Goal: Contribute content: Contribute content

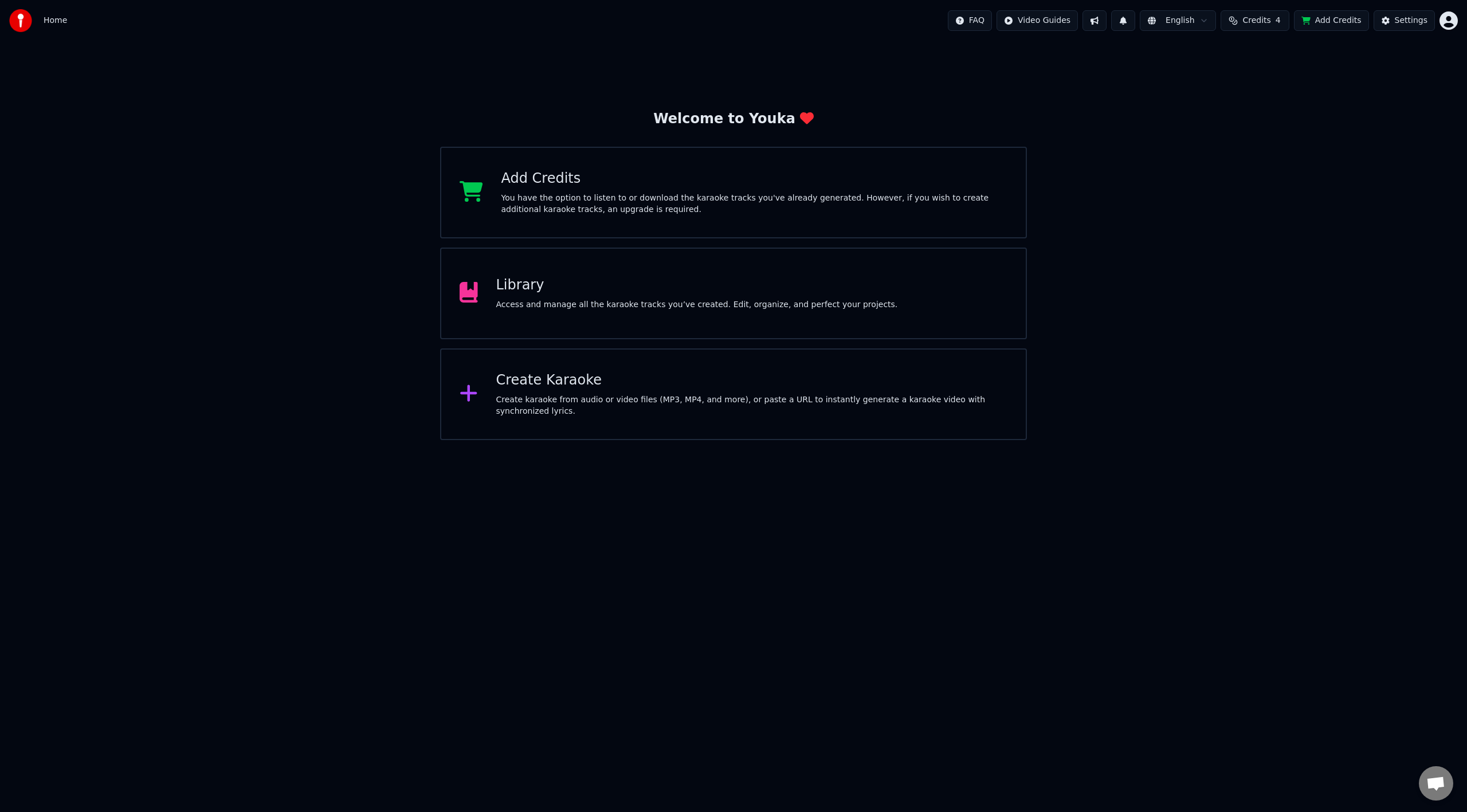
click at [1352, 17] on button "Add Credits" at bounding box center [1331, 20] width 75 height 21
click at [1443, 128] on div "Welcome to Youka Add Credits You have the option to listen to or download the k…" at bounding box center [733, 241] width 1467 height 399
click at [560, 312] on div "Library Access and manage all the karaoke tracks you’ve created. Edit, organize…" at bounding box center [733, 293] width 587 height 91
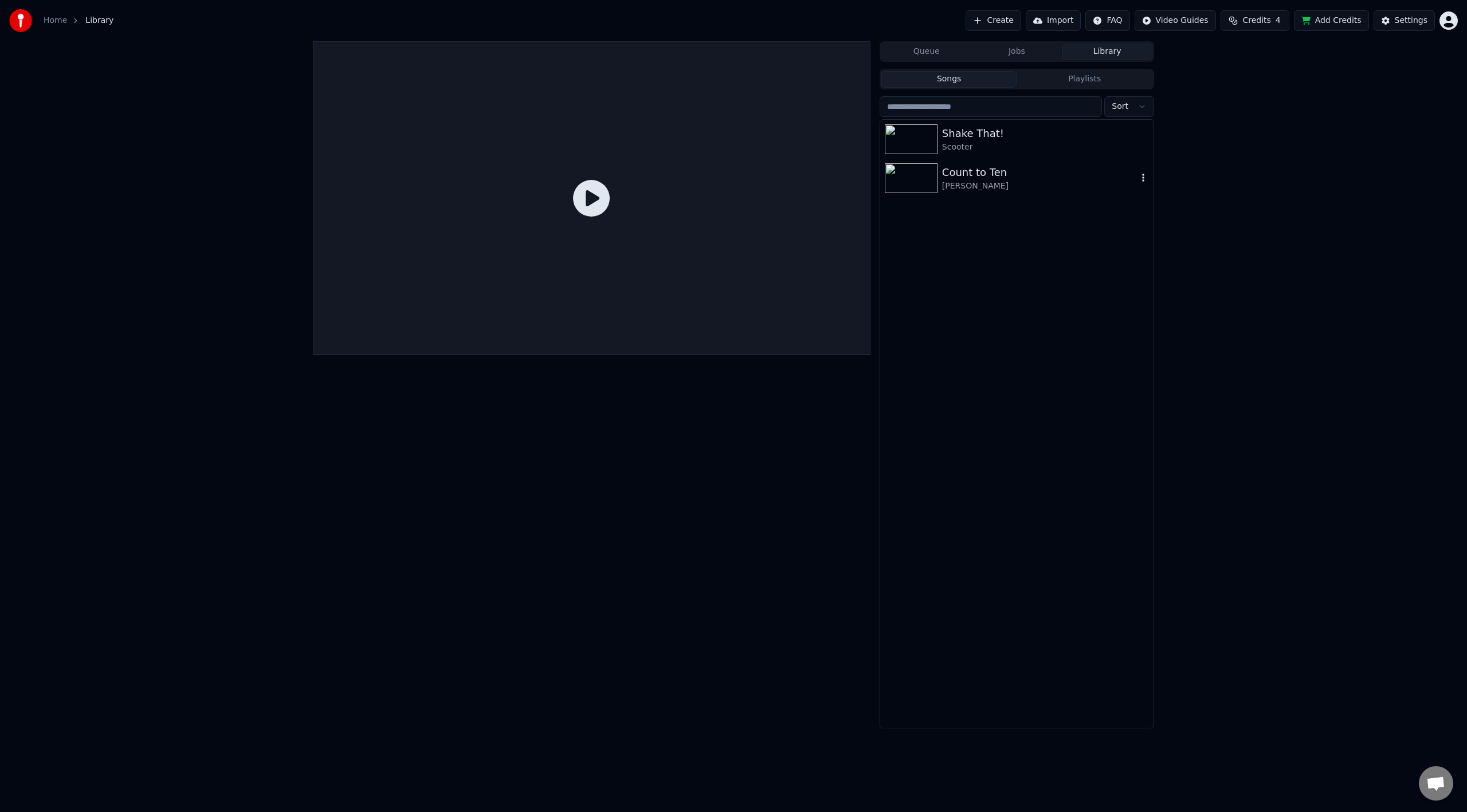
click at [956, 172] on div "Count to Ten" at bounding box center [1039, 172] width 195 height 16
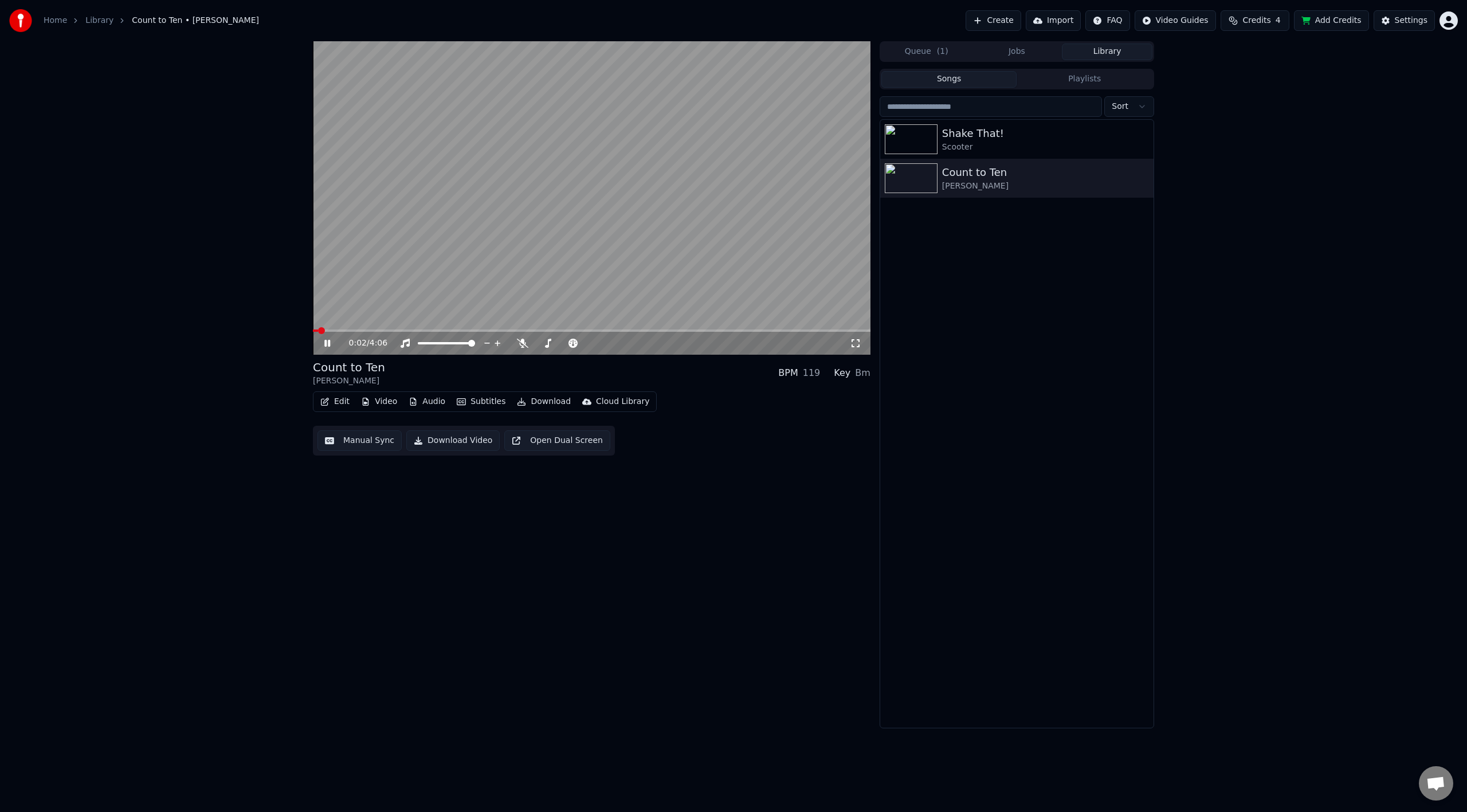
click at [334, 341] on icon at bounding box center [336, 343] width 27 height 9
click at [372, 399] on button "Video" at bounding box center [379, 401] width 45 height 16
click at [377, 400] on button "Video" at bounding box center [379, 401] width 45 height 16
click at [410, 522] on div "Change Background" at bounding box center [419, 522] width 81 height 11
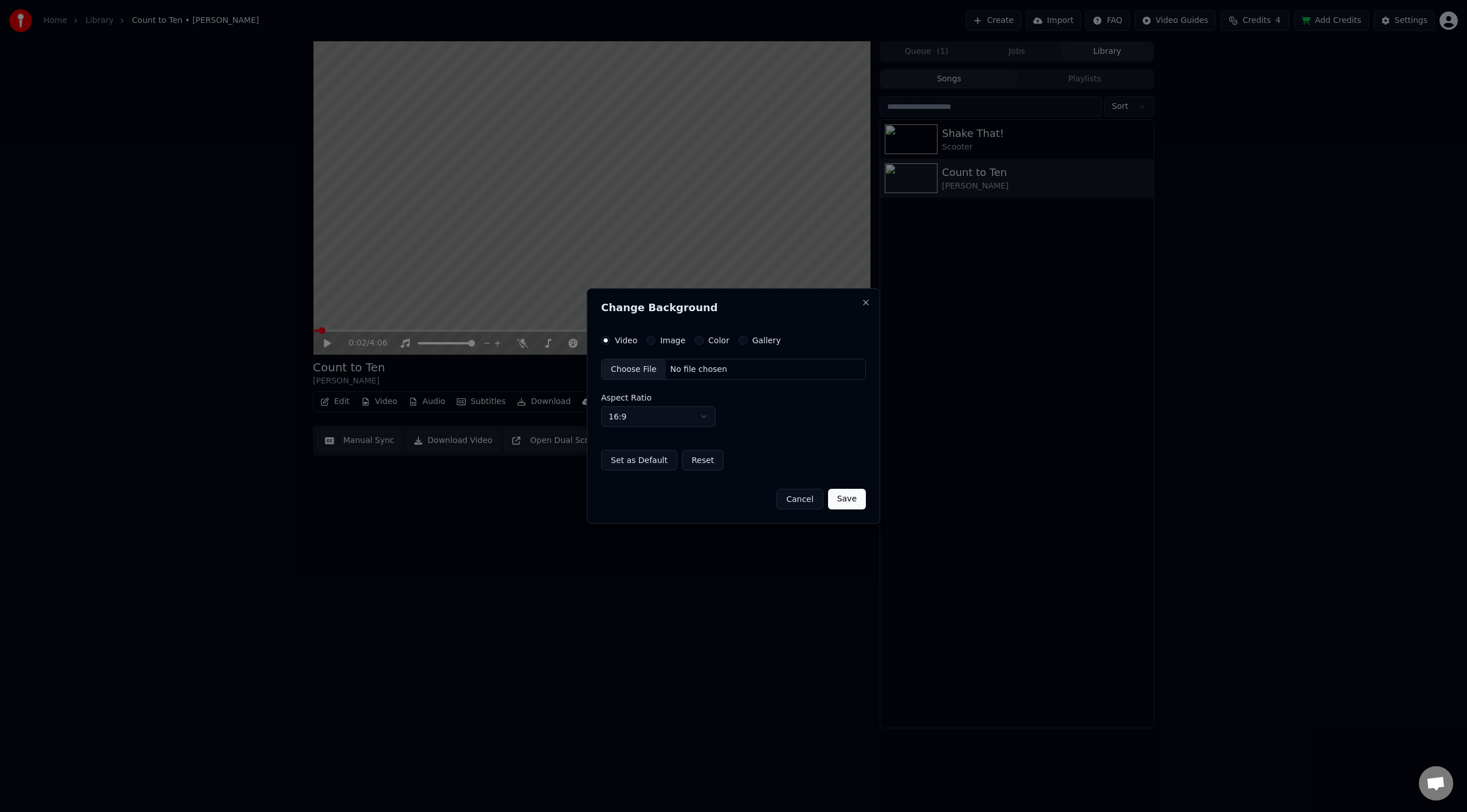
click at [667, 333] on div "Change Background Video Image Color Gallery Choose File No file chosen Aspect R…" at bounding box center [733, 406] width 293 height 236
click at [654, 341] on button "Image" at bounding box center [651, 340] width 9 height 9
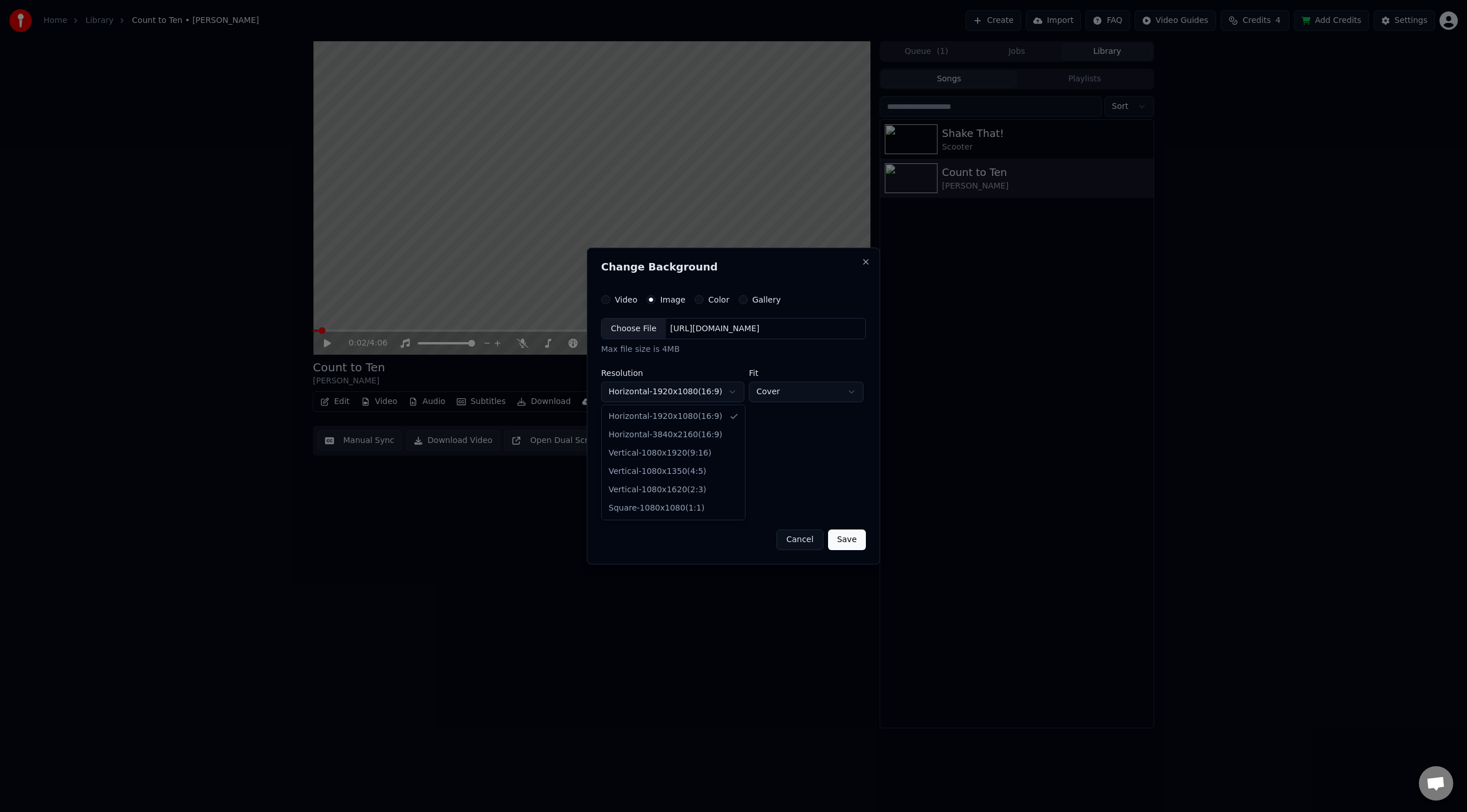
click at [680, 393] on body "**********" at bounding box center [733, 406] width 1467 height 812
drag, startPoint x: 665, startPoint y: 330, endPoint x: 869, endPoint y: 335, distance: 204.1
click at [869, 335] on div "**********" at bounding box center [733, 406] width 293 height 317
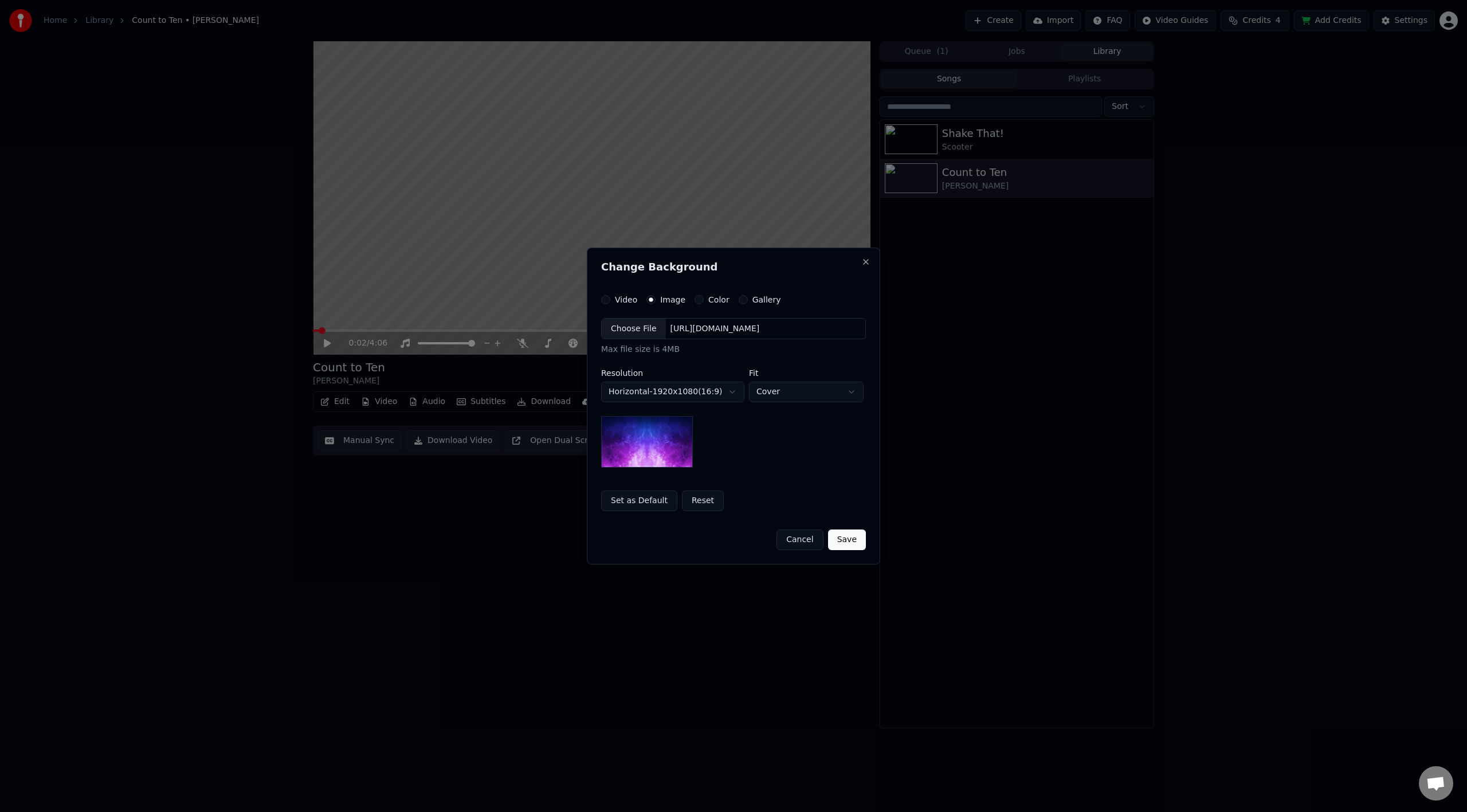
click at [631, 327] on div "Choose File" at bounding box center [634, 328] width 64 height 21
click at [711, 298] on label "Color" at bounding box center [719, 300] width 21 height 8
click at [704, 298] on button "Color" at bounding box center [699, 300] width 9 height 9
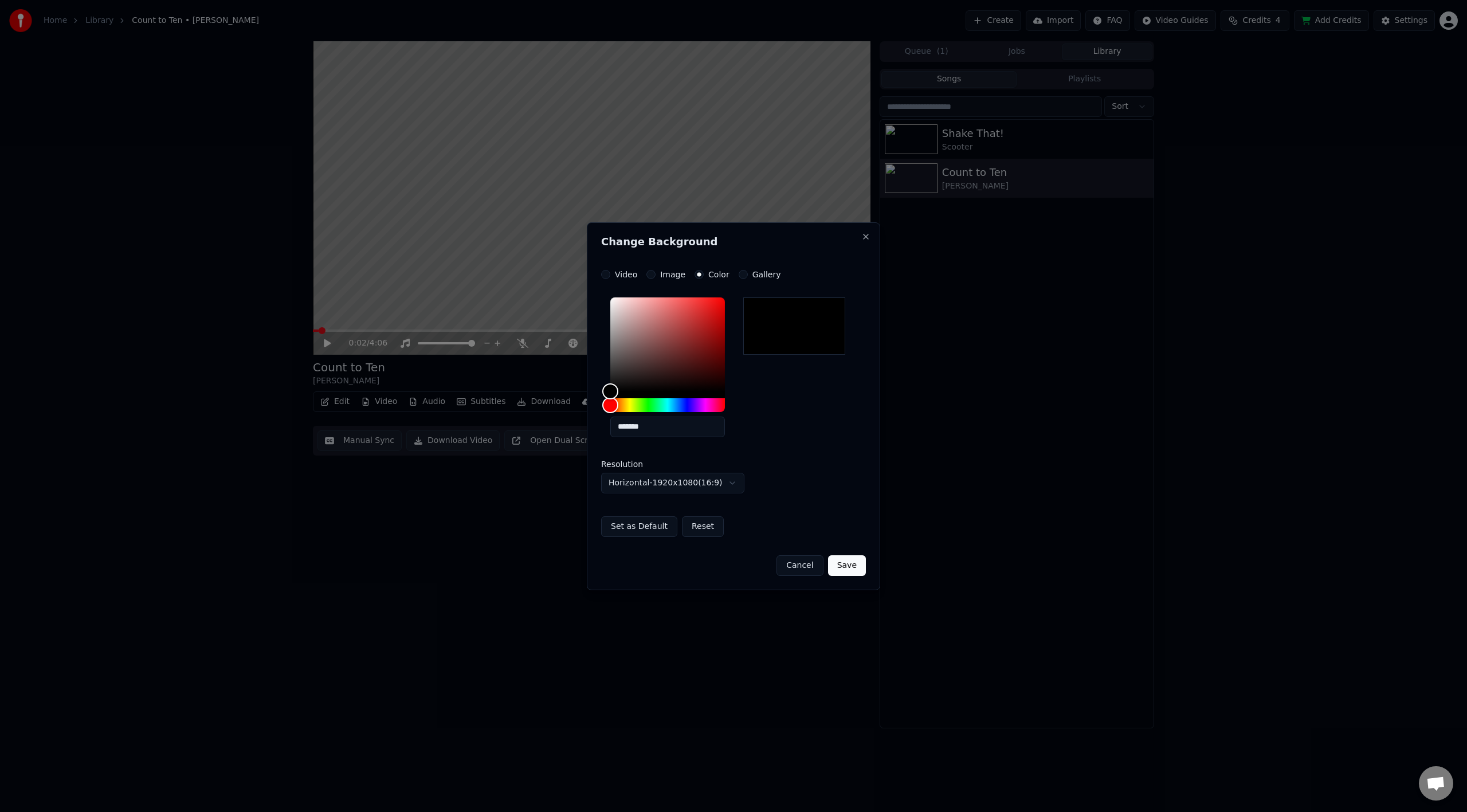
click at [753, 278] on label "Gallery" at bounding box center [767, 275] width 29 height 8
click at [748, 278] on button "Gallery" at bounding box center [743, 275] width 9 height 9
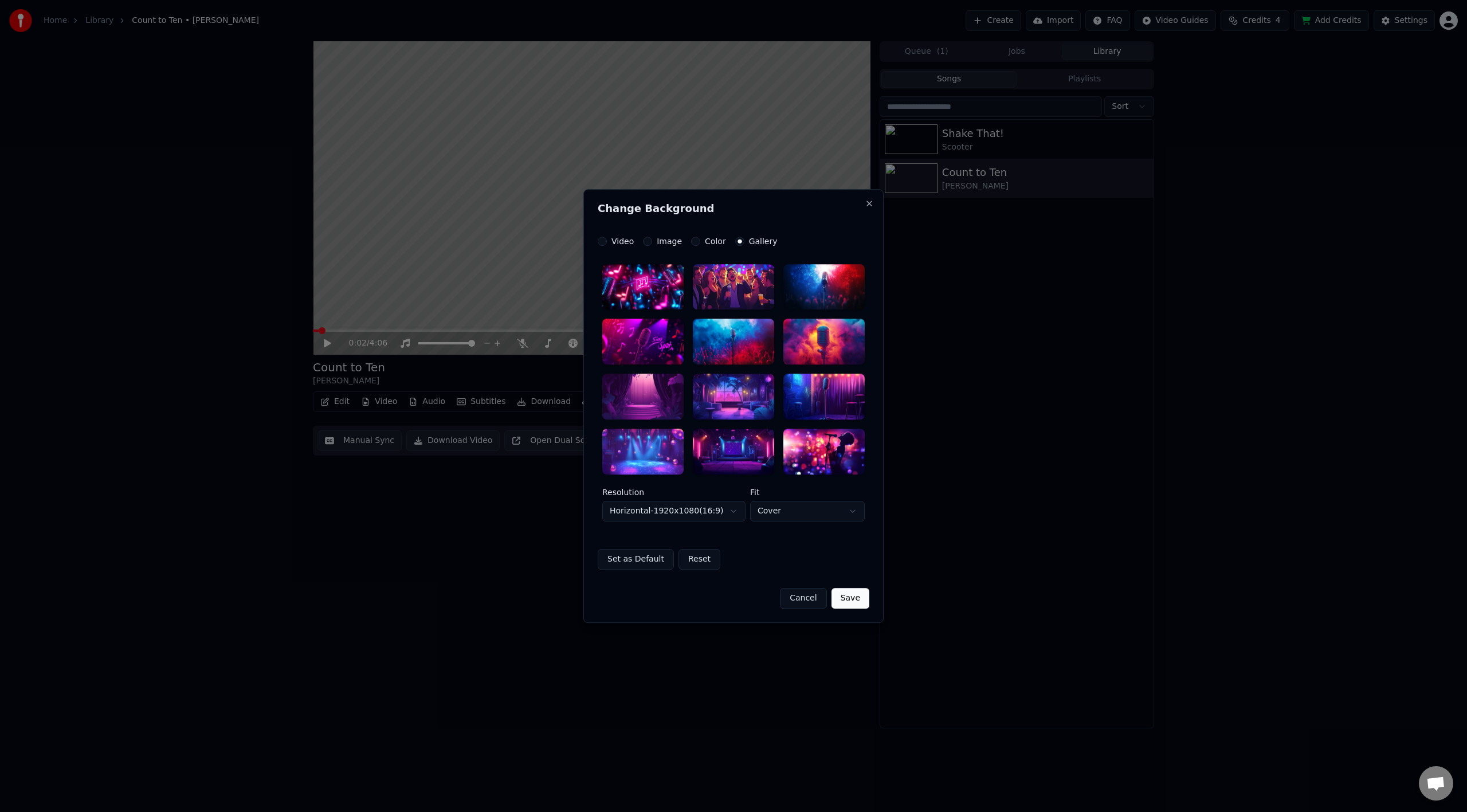
click at [803, 600] on button "Cancel" at bounding box center [803, 598] width 47 height 21
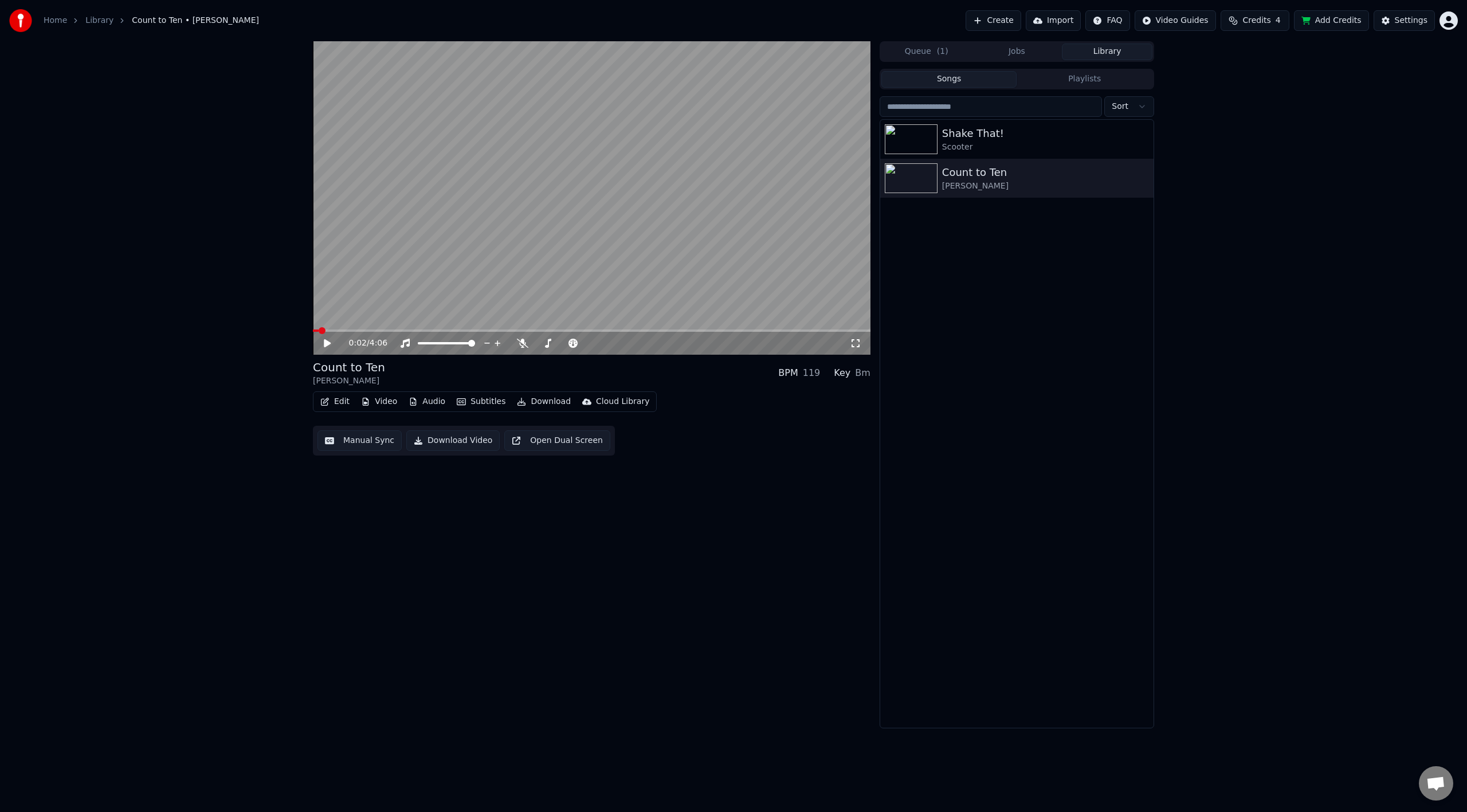
click at [70, 139] on div "0:02 / 4:06 Count to Ten [PERSON_NAME] BPM 119 Key Bm Edit Video Audio Subtitle…" at bounding box center [733, 384] width 1467 height 687
click at [386, 402] on button "Video" at bounding box center [379, 401] width 45 height 16
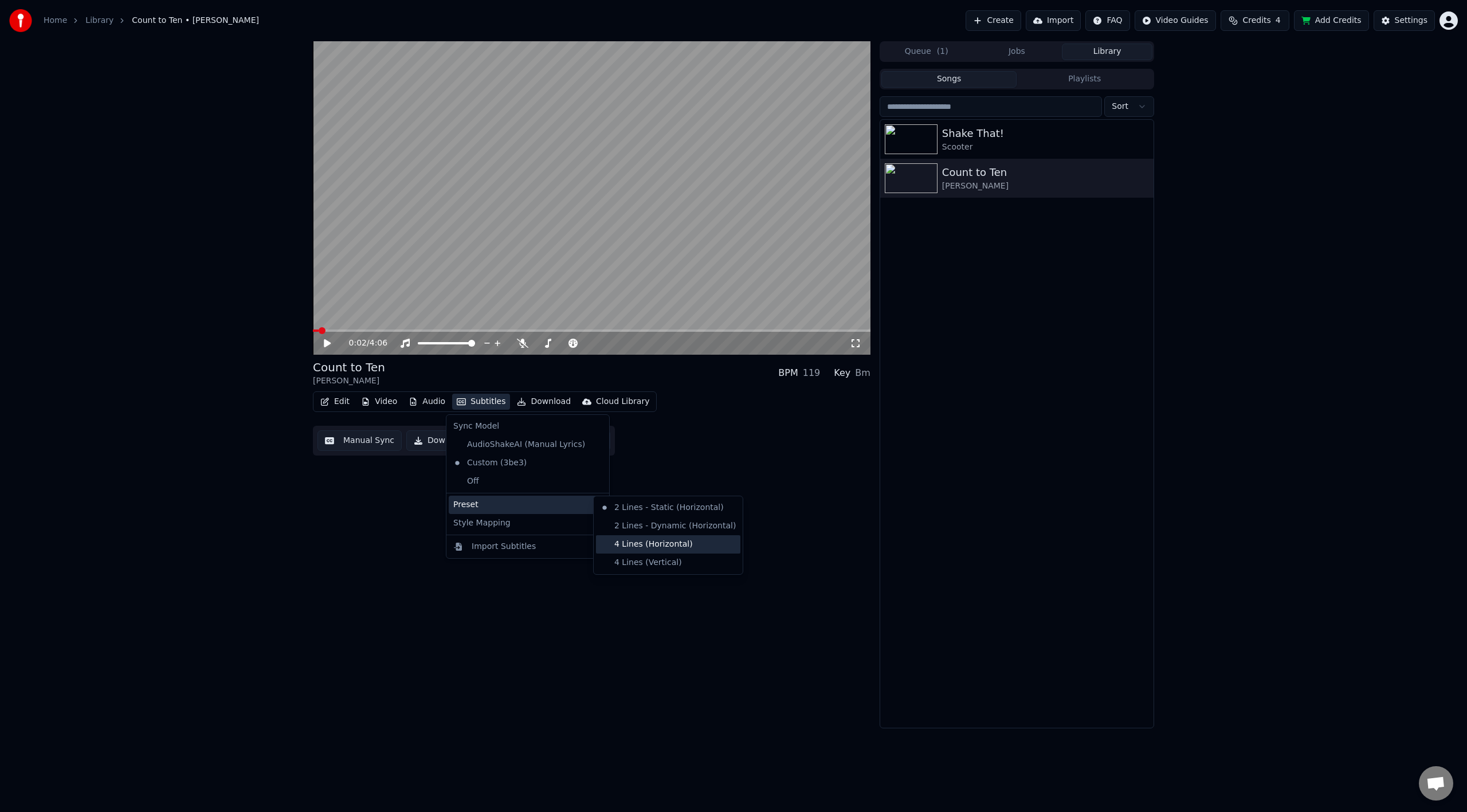
click at [635, 543] on div "4 Lines (Horizontal)" at bounding box center [668, 544] width 145 height 18
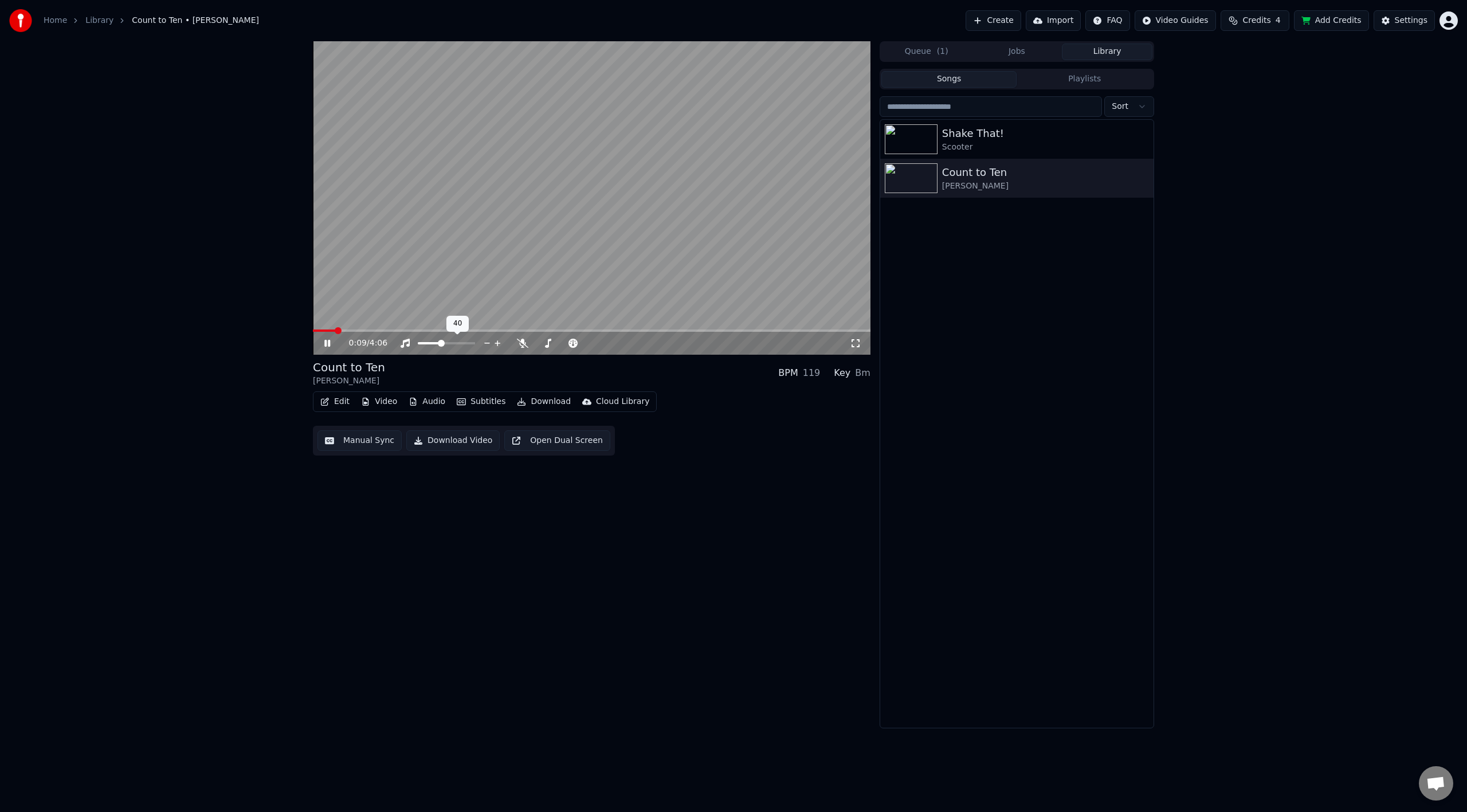
click at [441, 342] on span at bounding box center [429, 343] width 23 height 2
click at [555, 342] on span at bounding box center [563, 343] width 57 height 2
click at [1405, 24] on div "Settings" at bounding box center [1411, 20] width 32 height 11
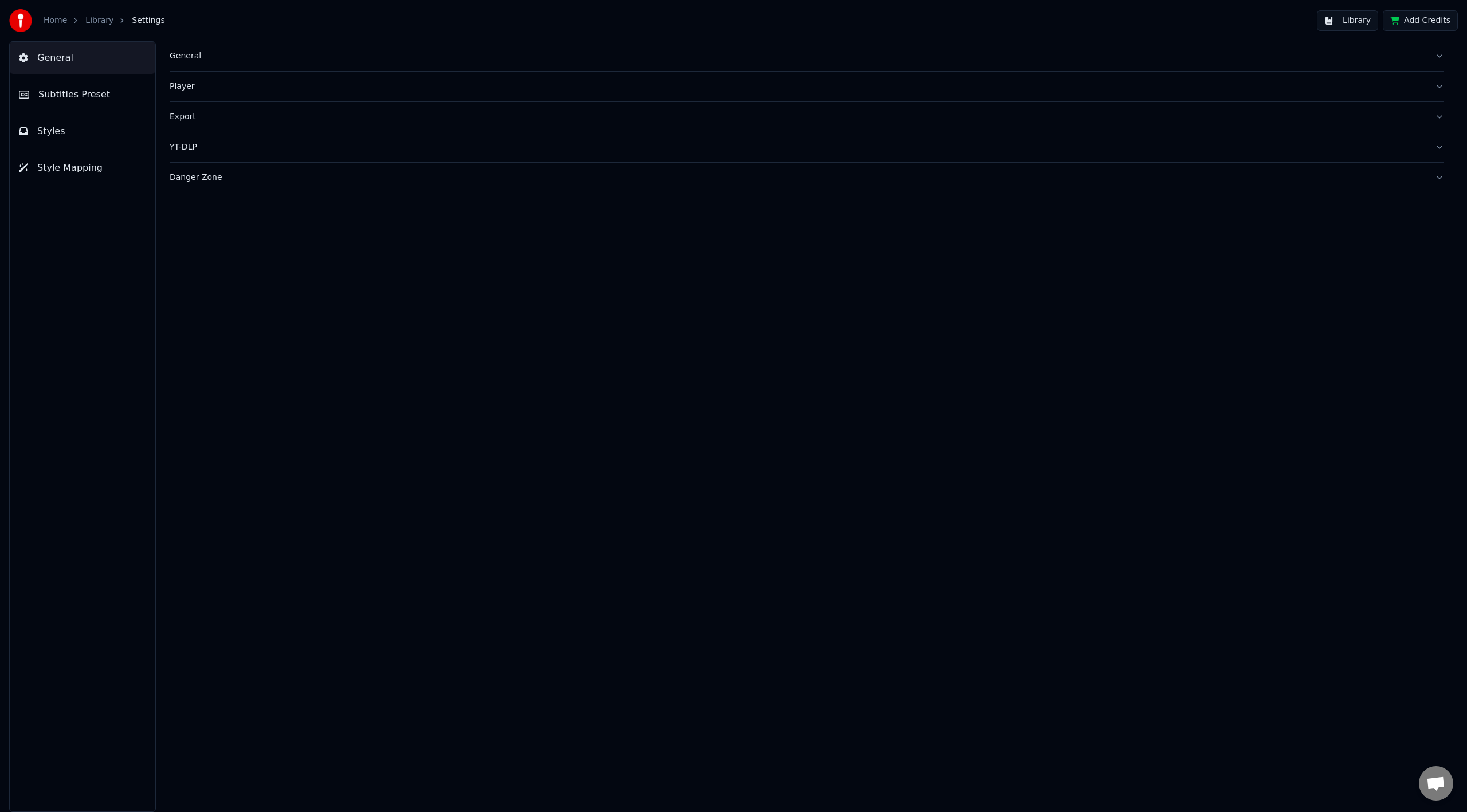
click at [74, 60] on button "General" at bounding box center [83, 58] width 146 height 32
click at [71, 94] on span "Subtitles Preset" at bounding box center [74, 94] width 71 height 14
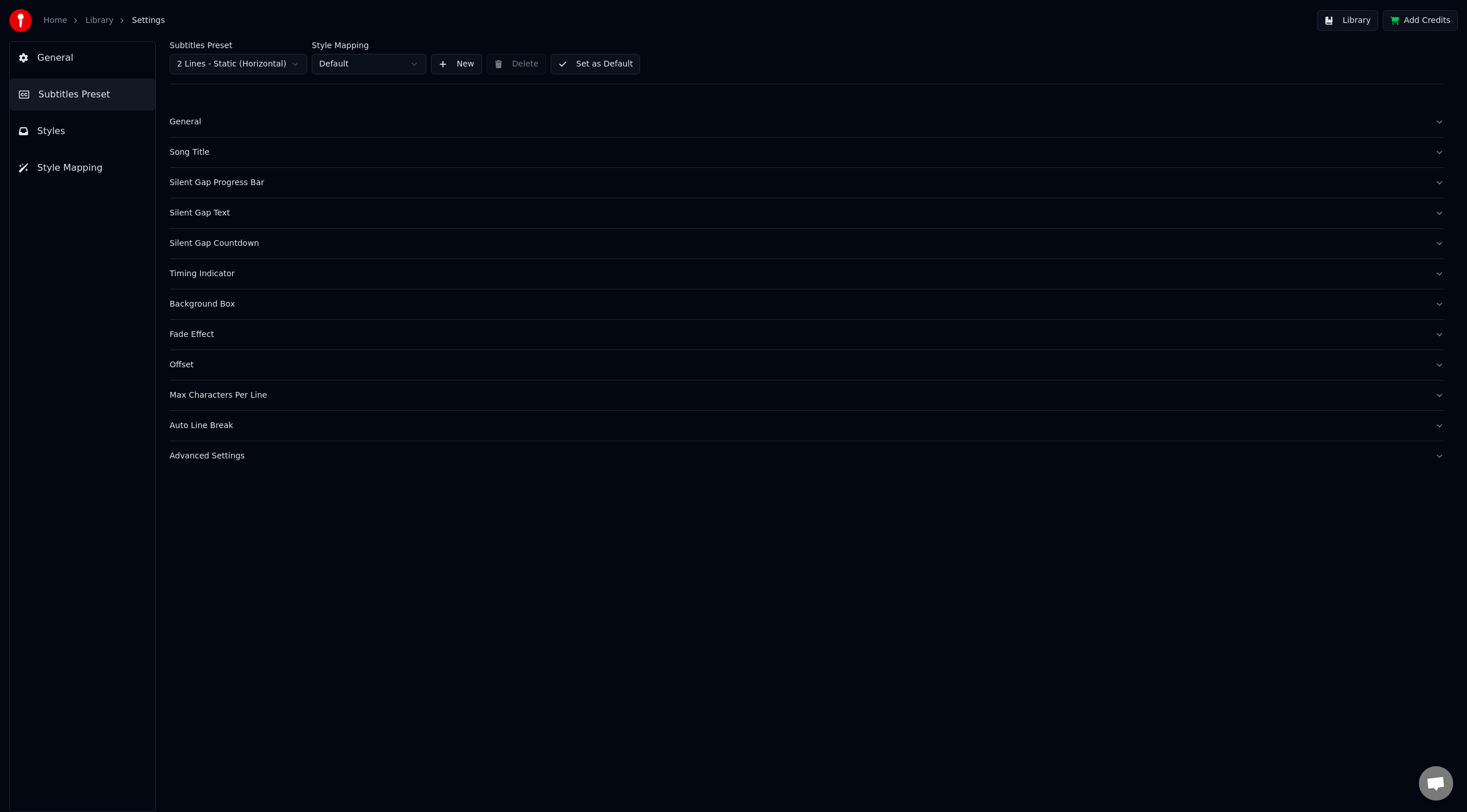
click at [189, 128] on button "General" at bounding box center [807, 122] width 1275 height 30
click at [199, 241] on div "Song Title" at bounding box center [798, 241] width 1256 height 11
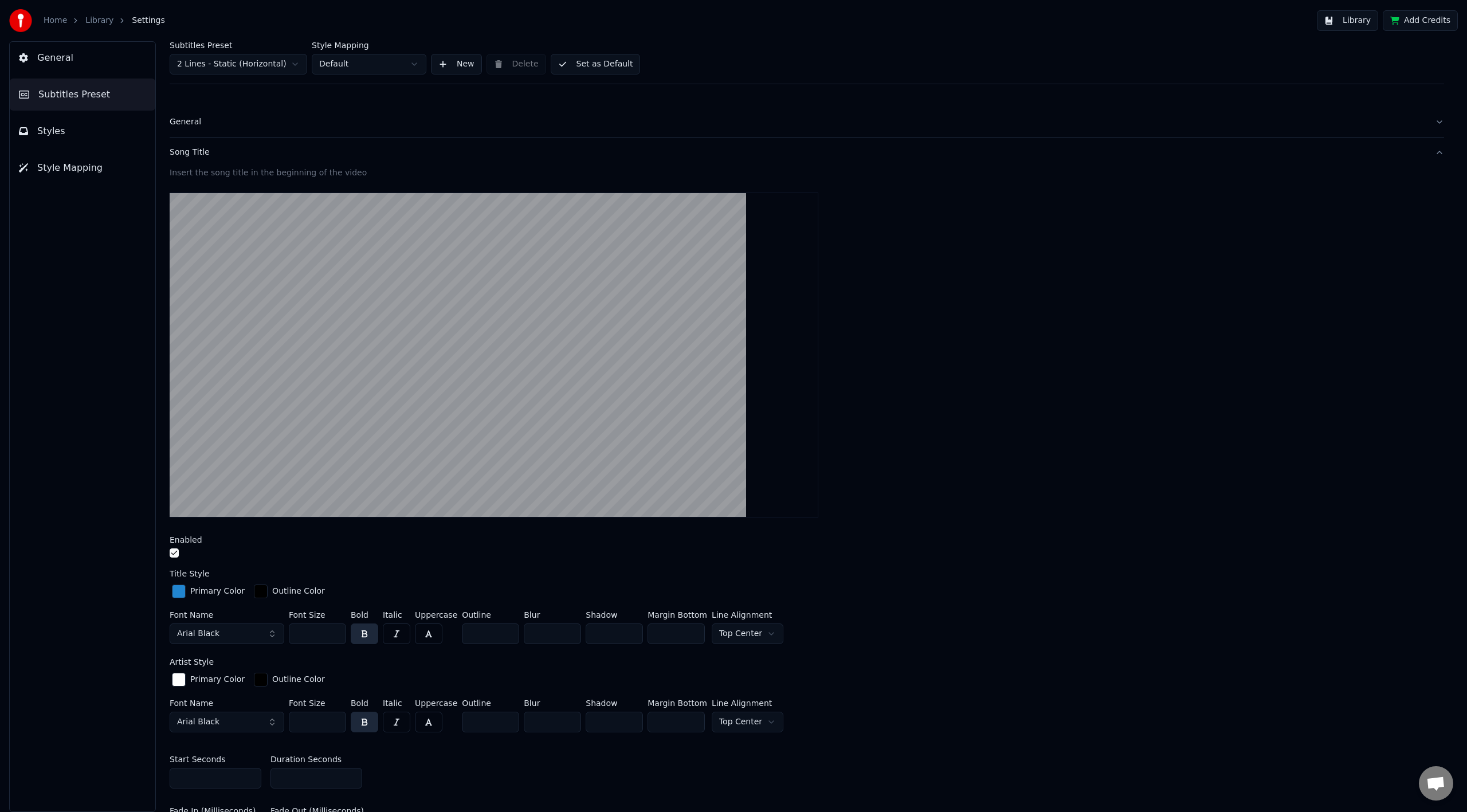
click at [192, 116] on div "General" at bounding box center [798, 121] width 1256 height 11
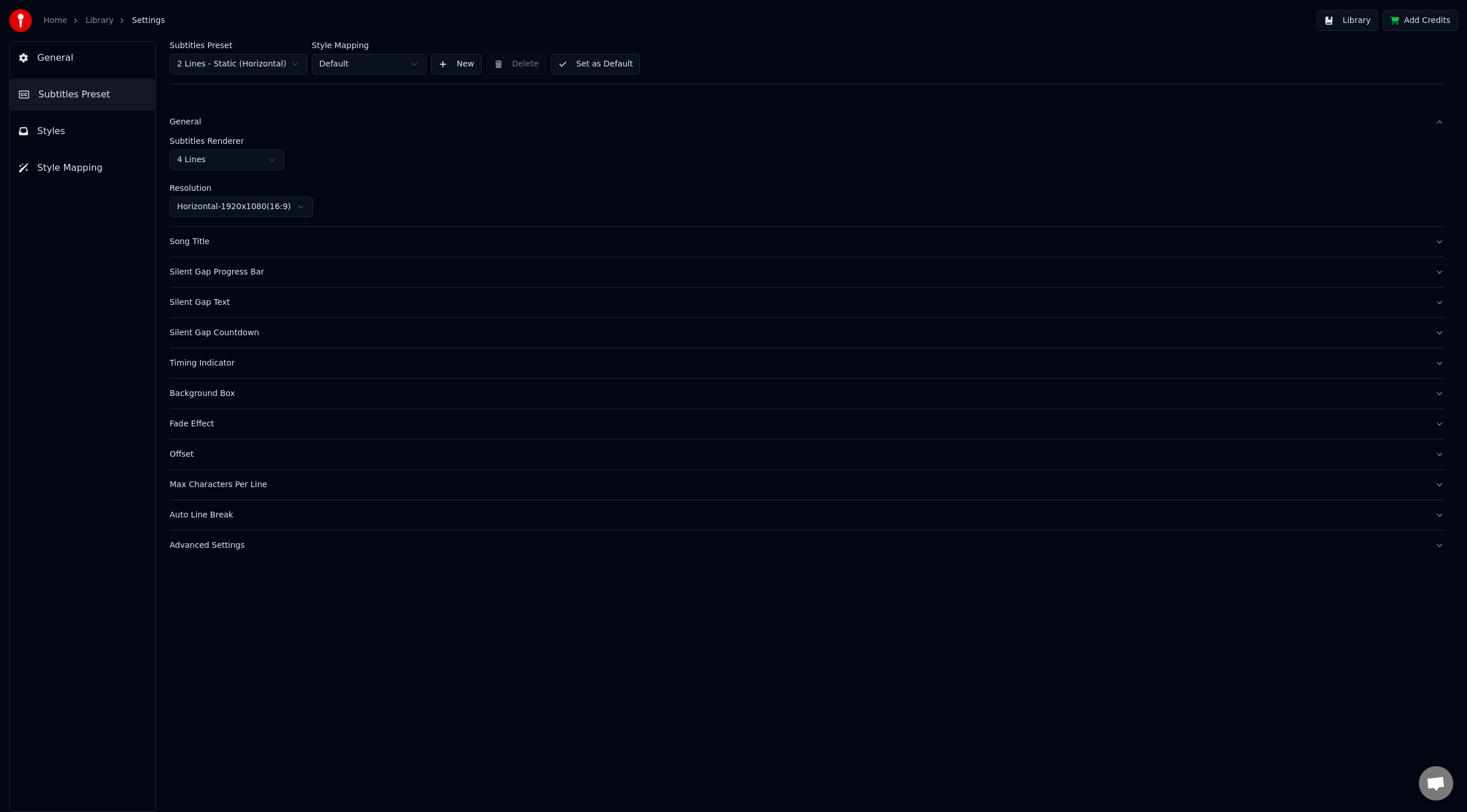
click at [241, 274] on div "Silent Gap Progress Bar" at bounding box center [798, 272] width 1256 height 11
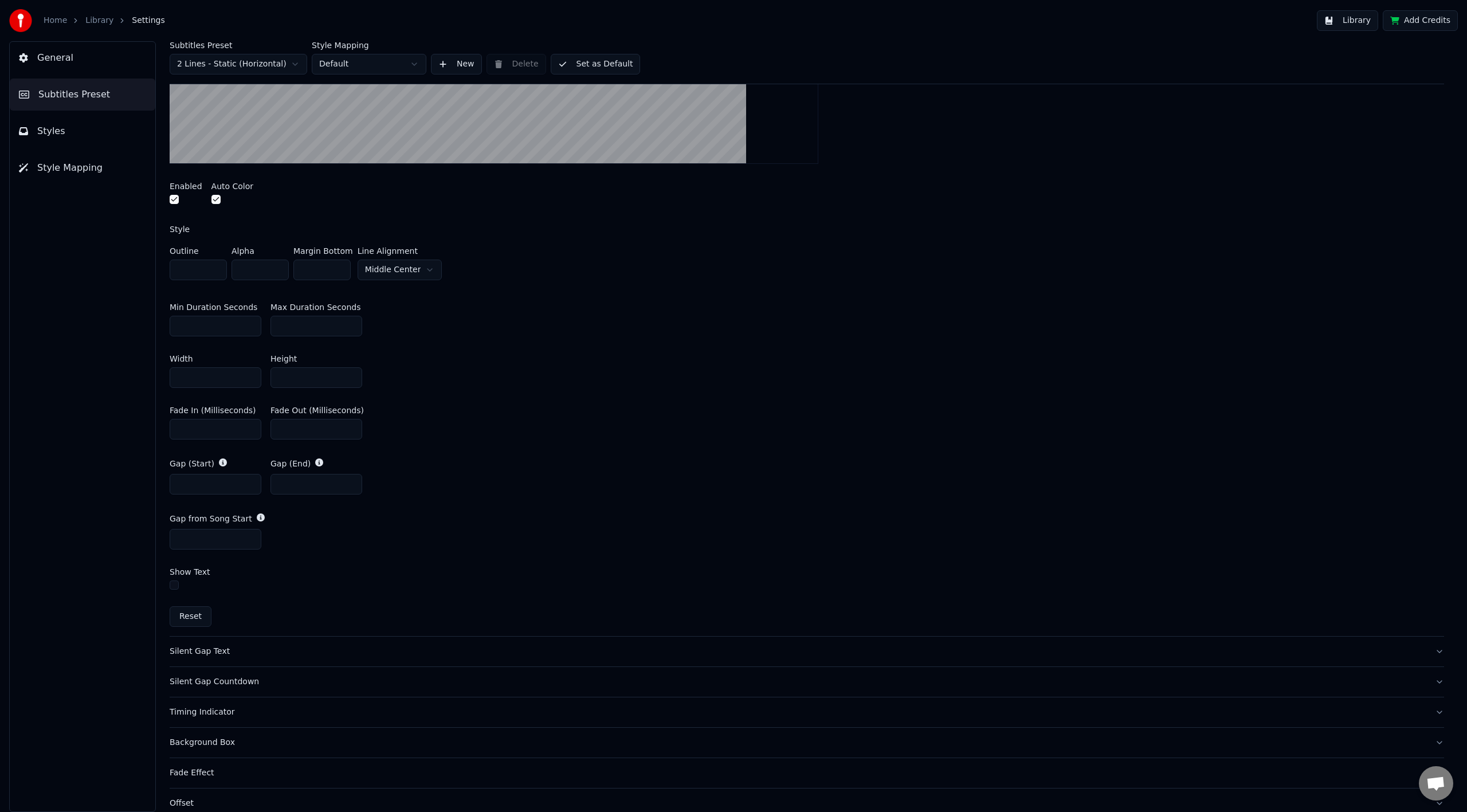
scroll to position [489, 0]
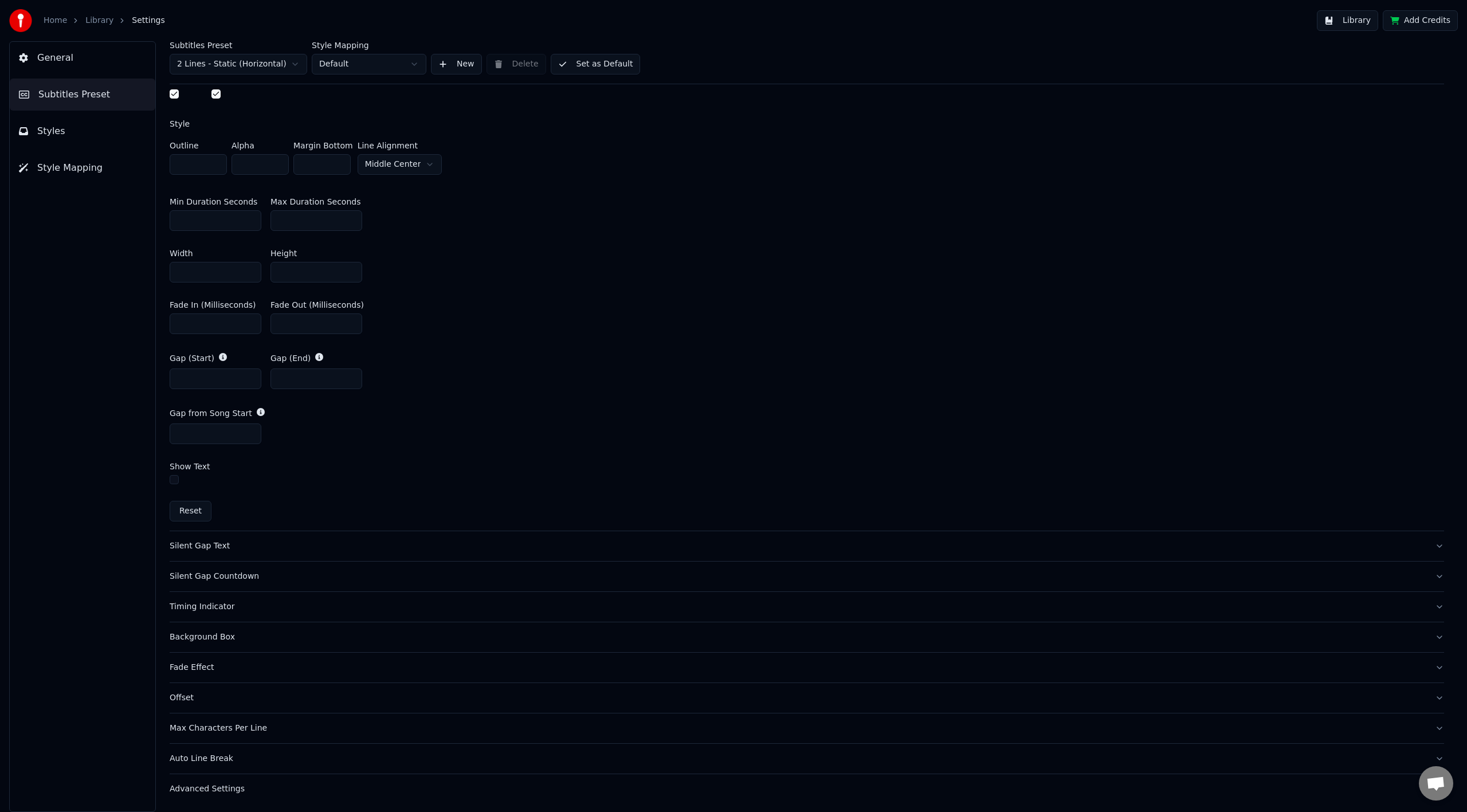
click at [221, 790] on div "Advanced Settings" at bounding box center [798, 788] width 1256 height 11
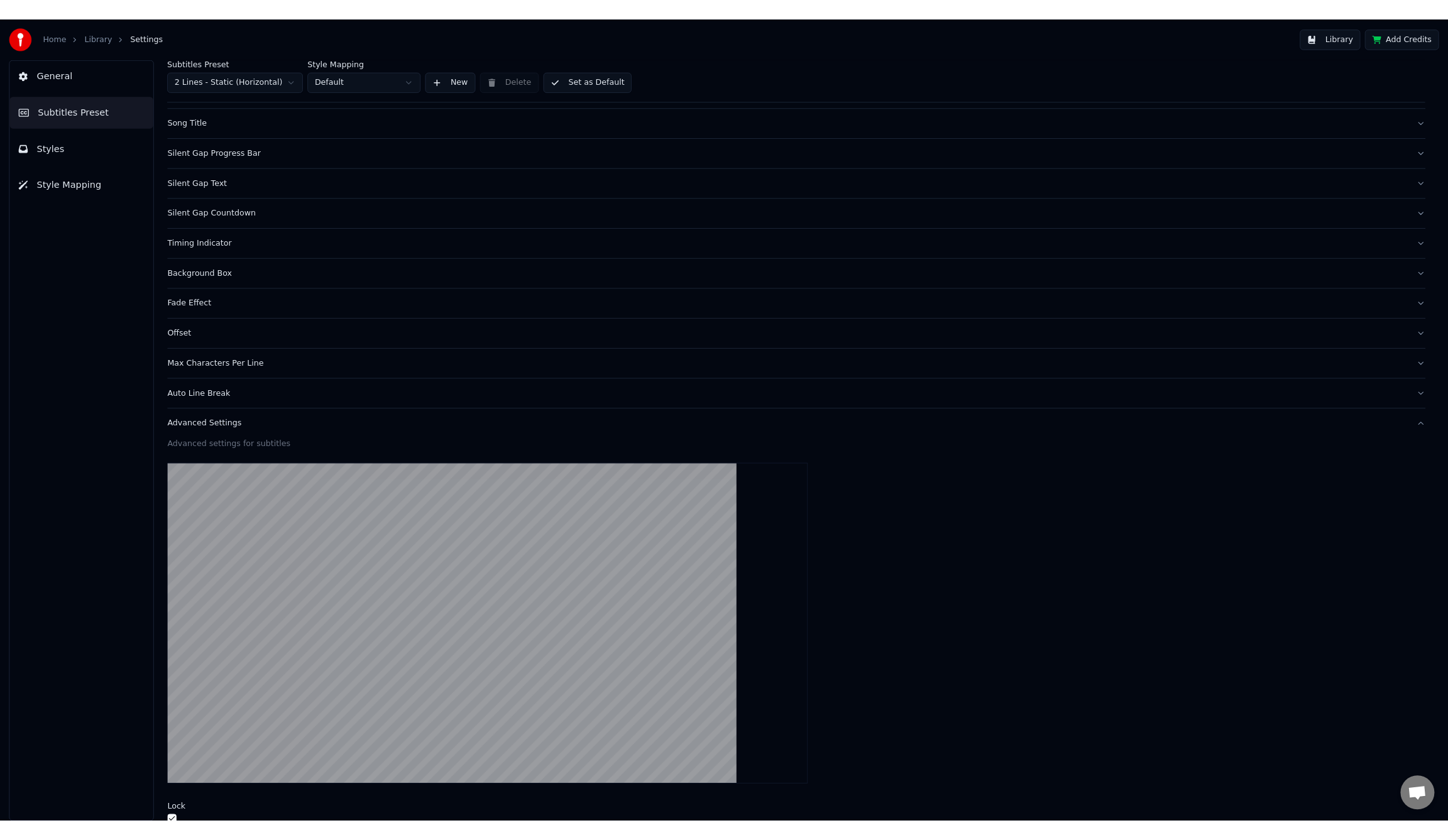
scroll to position [0, 0]
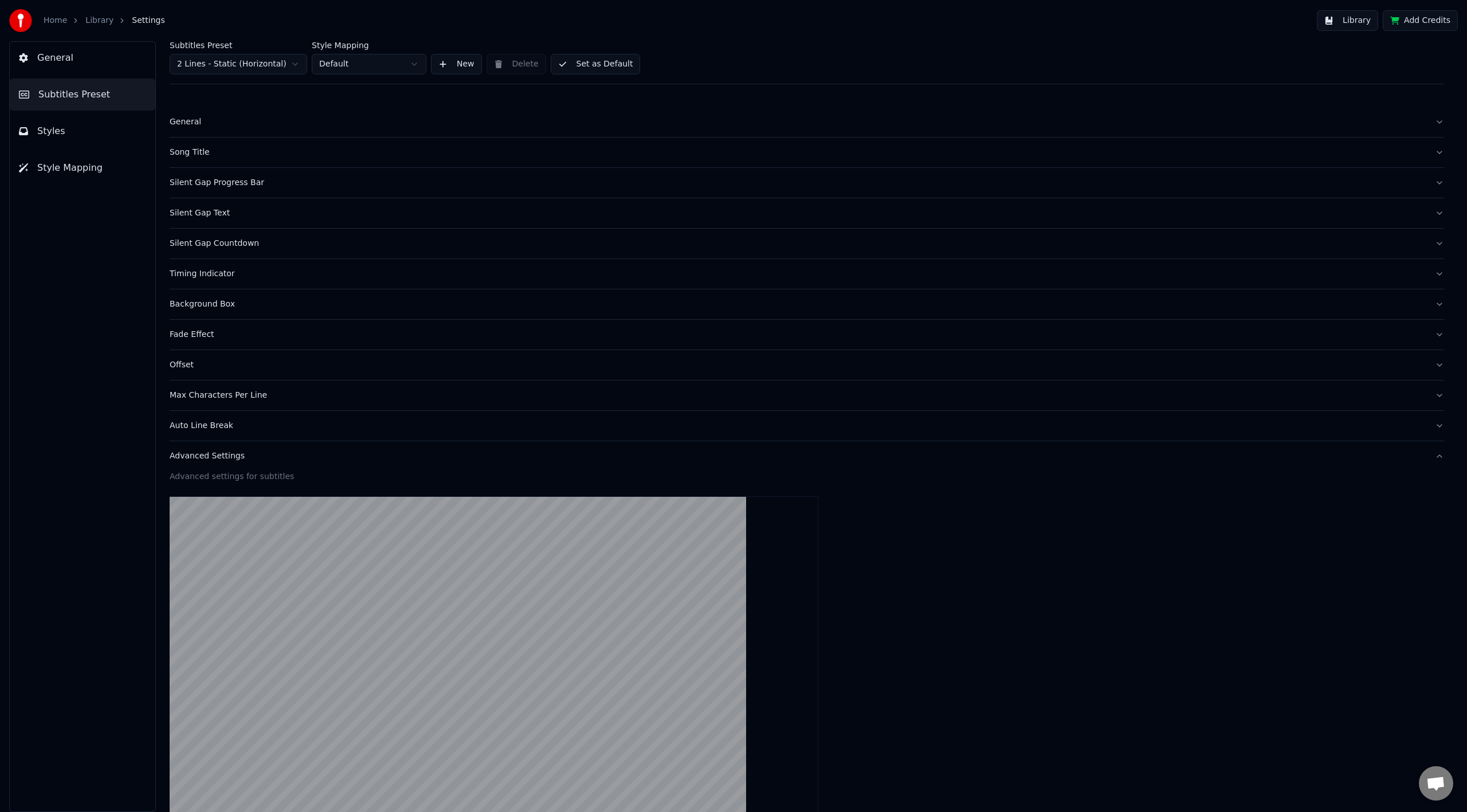
click at [195, 211] on div "Silent Gap Text" at bounding box center [798, 213] width 1256 height 11
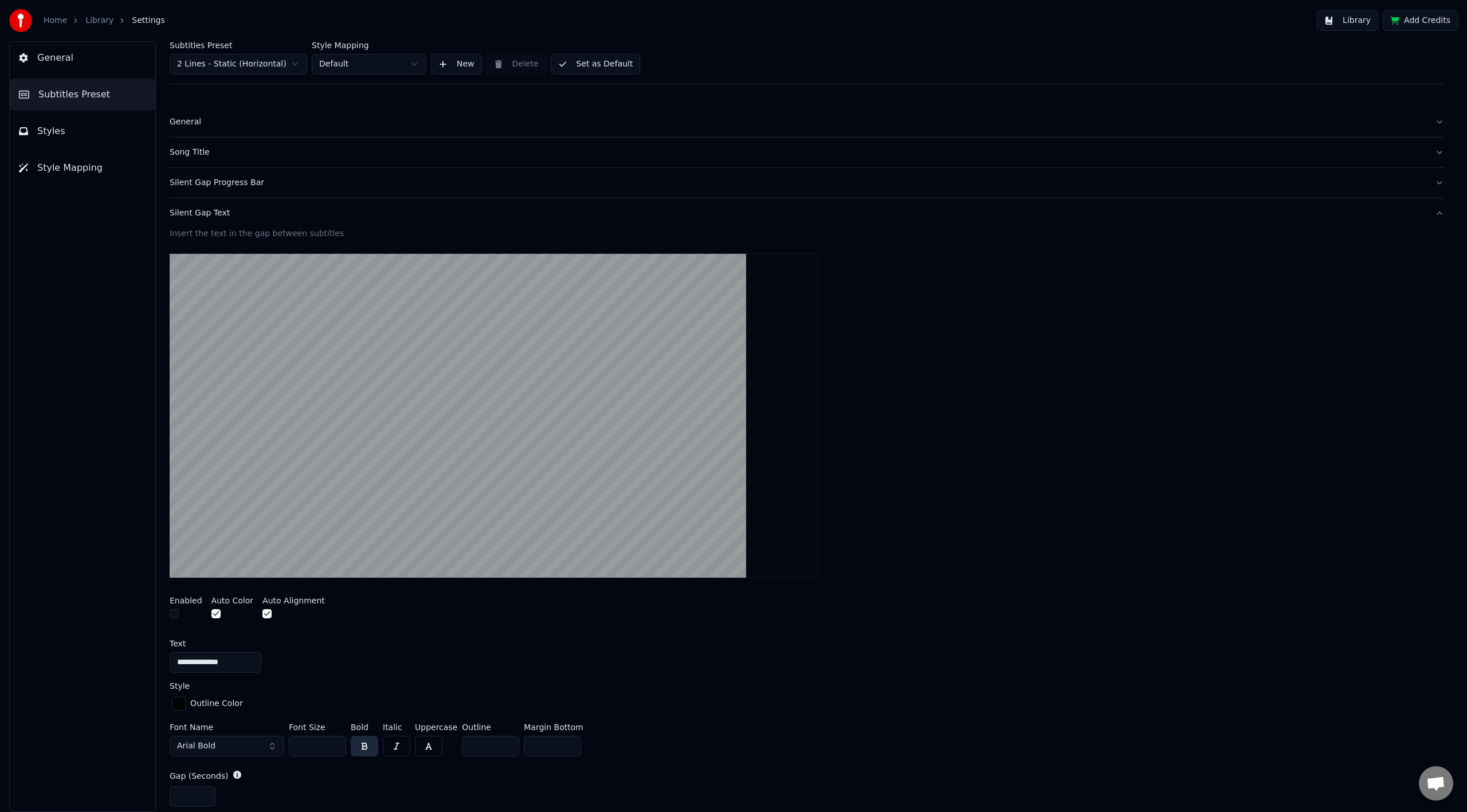
click at [194, 180] on div "Silent Gap Progress Bar" at bounding box center [798, 182] width 1256 height 11
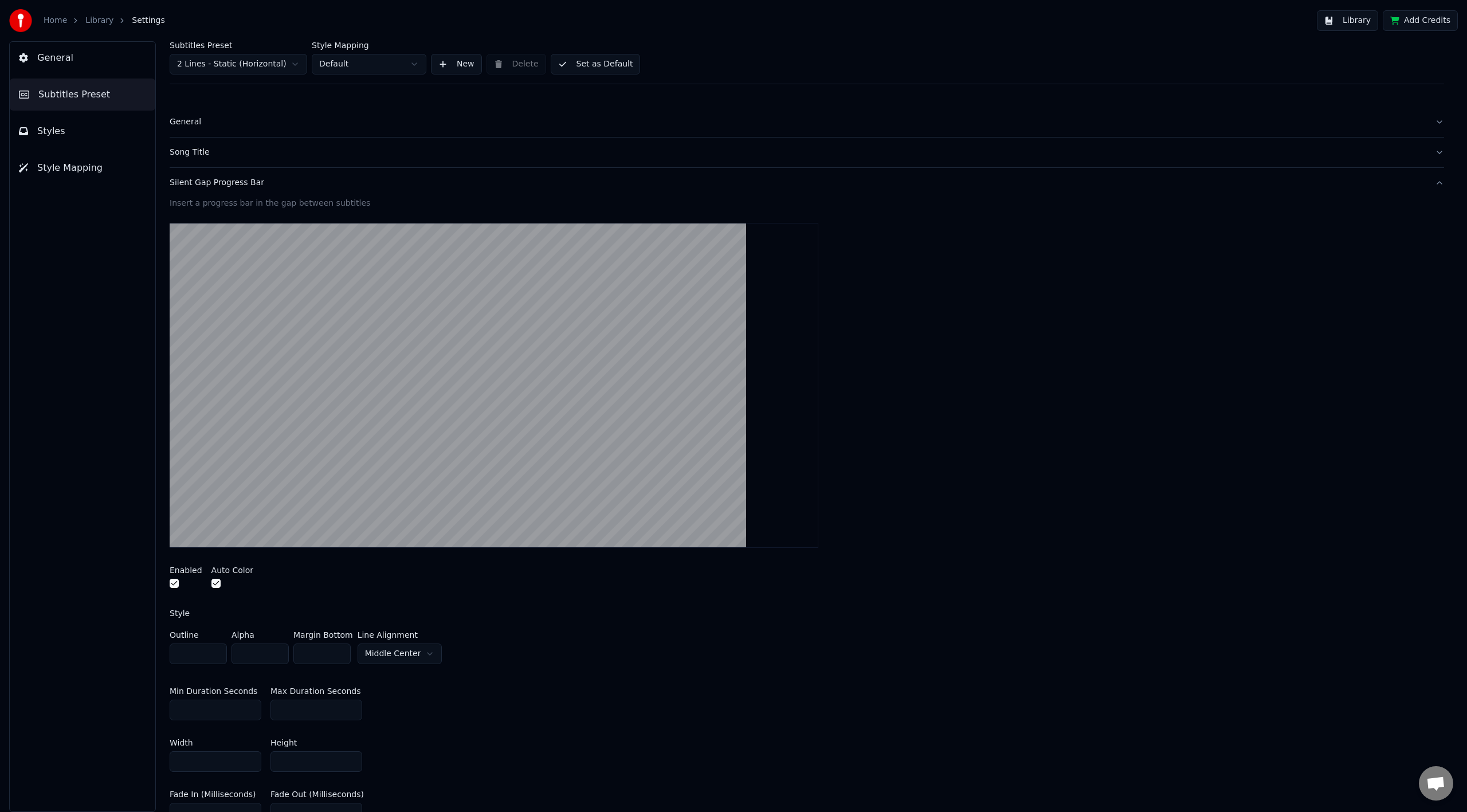
click at [62, 123] on button "Styles" at bounding box center [83, 131] width 146 height 32
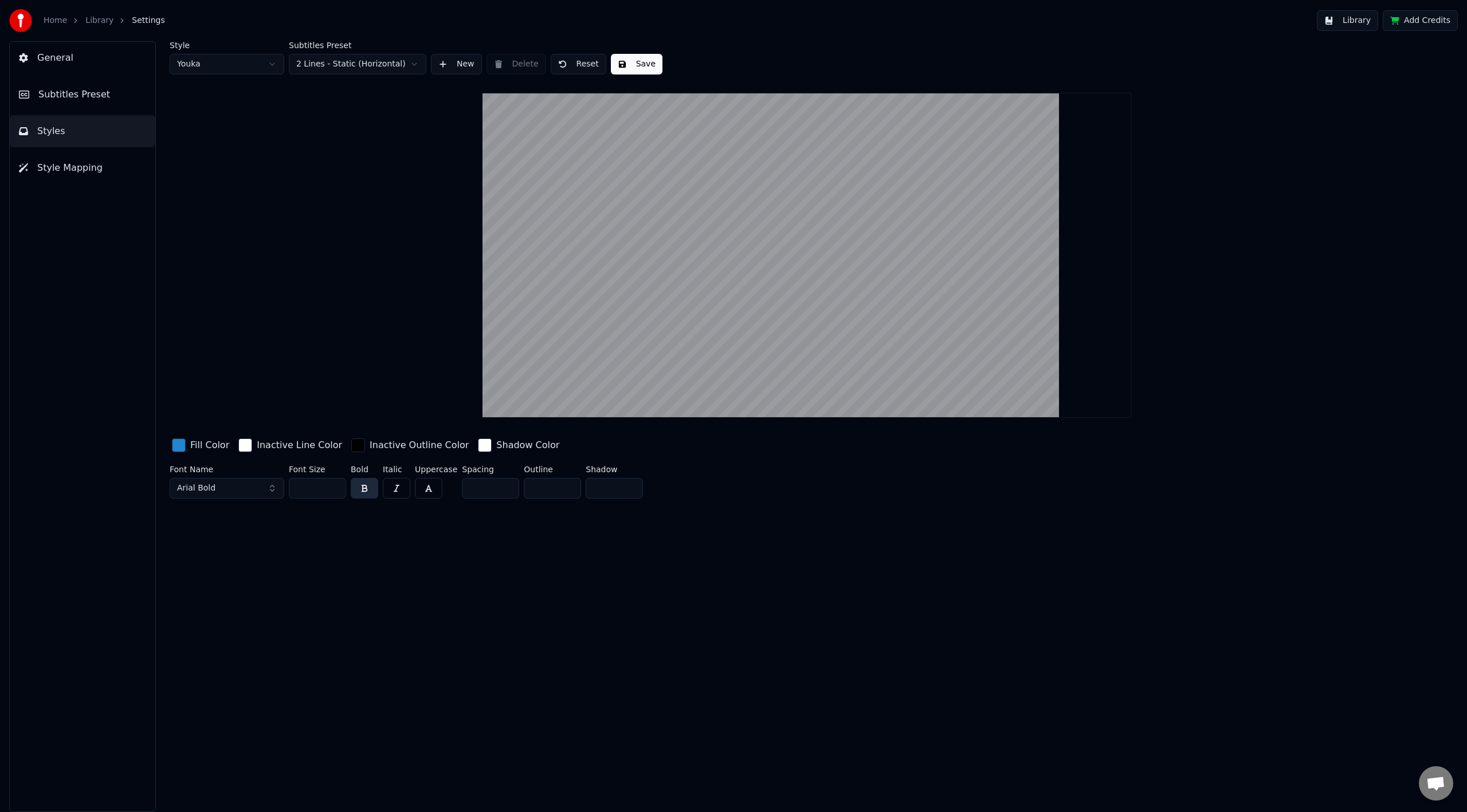
click at [1328, 177] on div "Style Youka Subtitles Preset 2 Lines - Static (Horizontal) New Delete Reset Sav…" at bounding box center [807, 272] width 1275 height 462
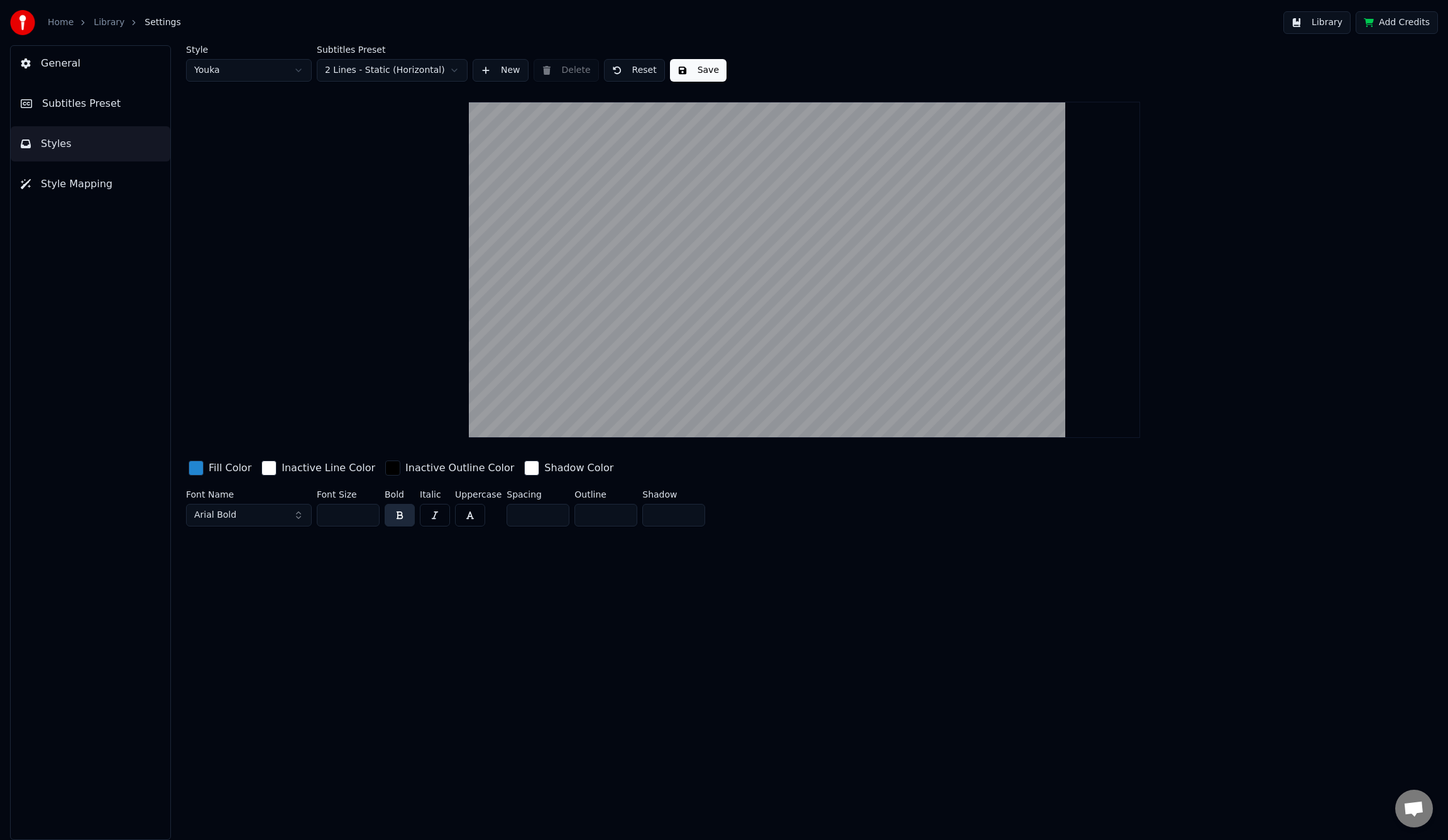
click at [64, 60] on span "General" at bounding box center [60, 63] width 39 height 15
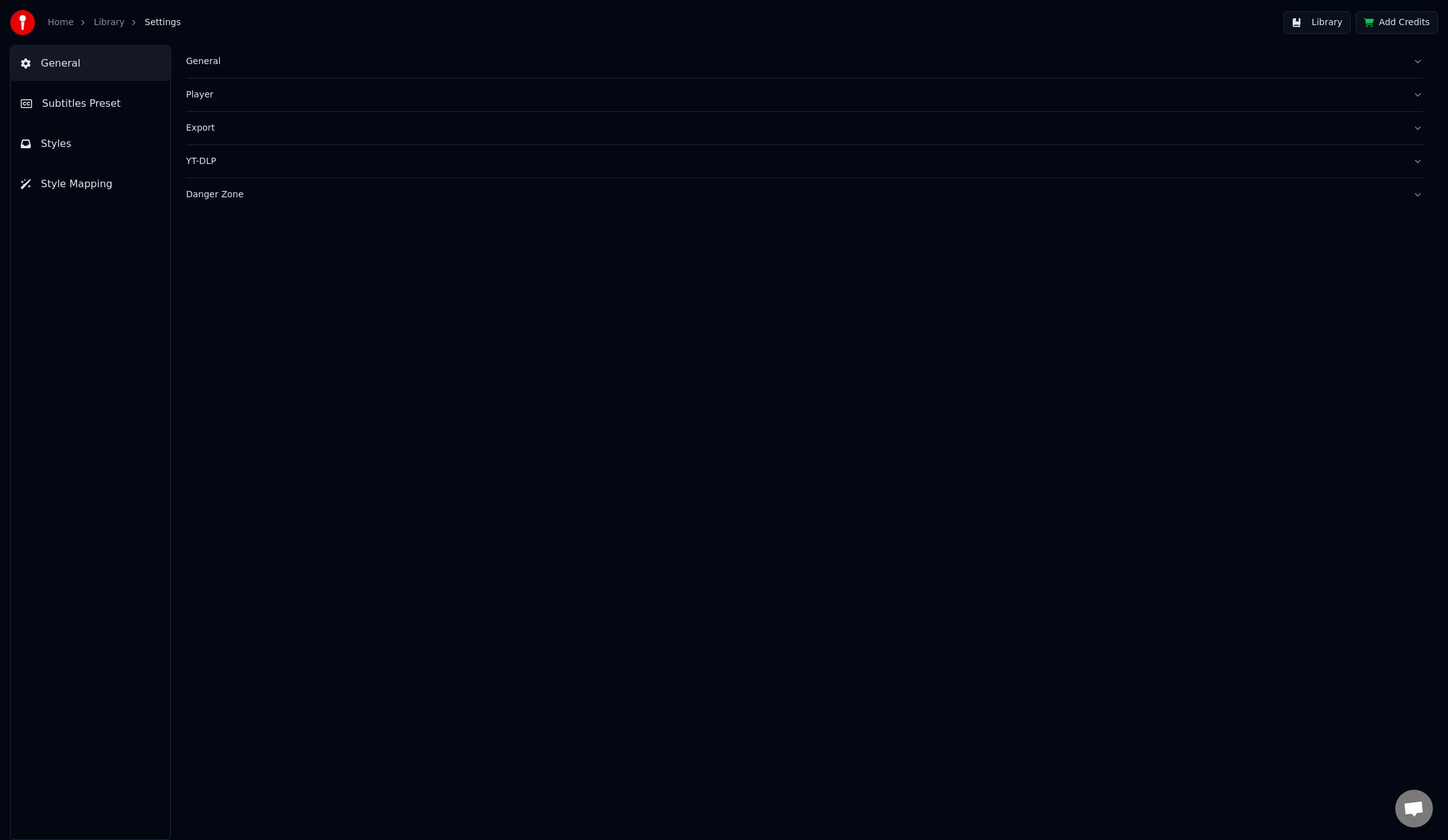
click at [109, 23] on link "Library" at bounding box center [109, 22] width 31 height 12
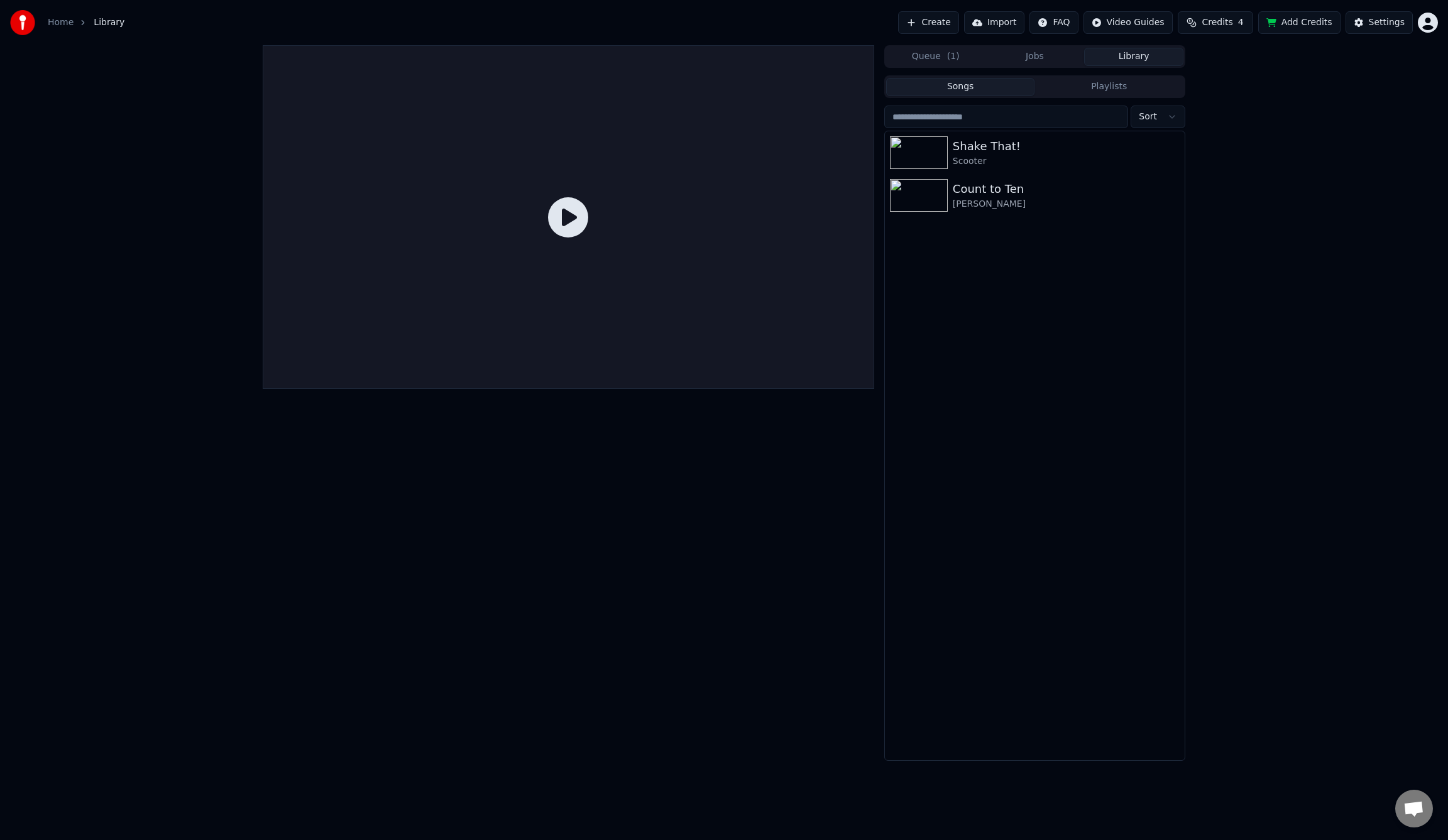
click at [1227, 23] on span "Credits" at bounding box center [1217, 22] width 31 height 12
click at [1162, 82] on td "15" at bounding box center [1152, 83] width 36 height 23
click at [1215, 118] on button "Refresh" at bounding box center [1223, 116] width 65 height 23
click at [75, 67] on div "Queue ( 1 ) Jobs Library Songs Playlists Sort Shake That! Scooter Count to Ten …" at bounding box center [724, 403] width 1448 height 716
click at [63, 27] on link "Home" at bounding box center [61, 22] width 26 height 12
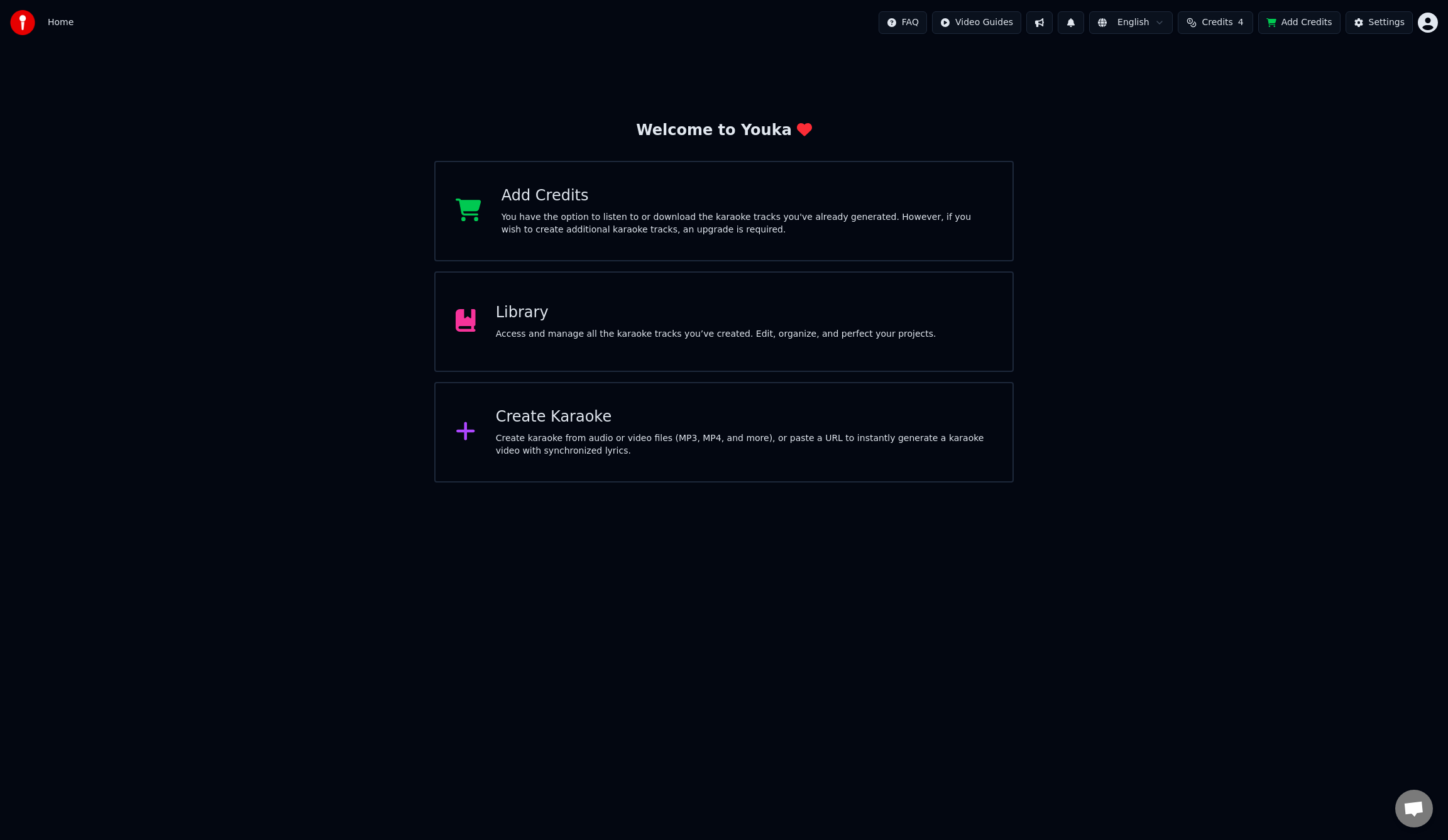
click at [552, 446] on div "Create karaoke from audio or video files (MP3, MP4, and more), or paste a URL t…" at bounding box center [743, 444] width 496 height 25
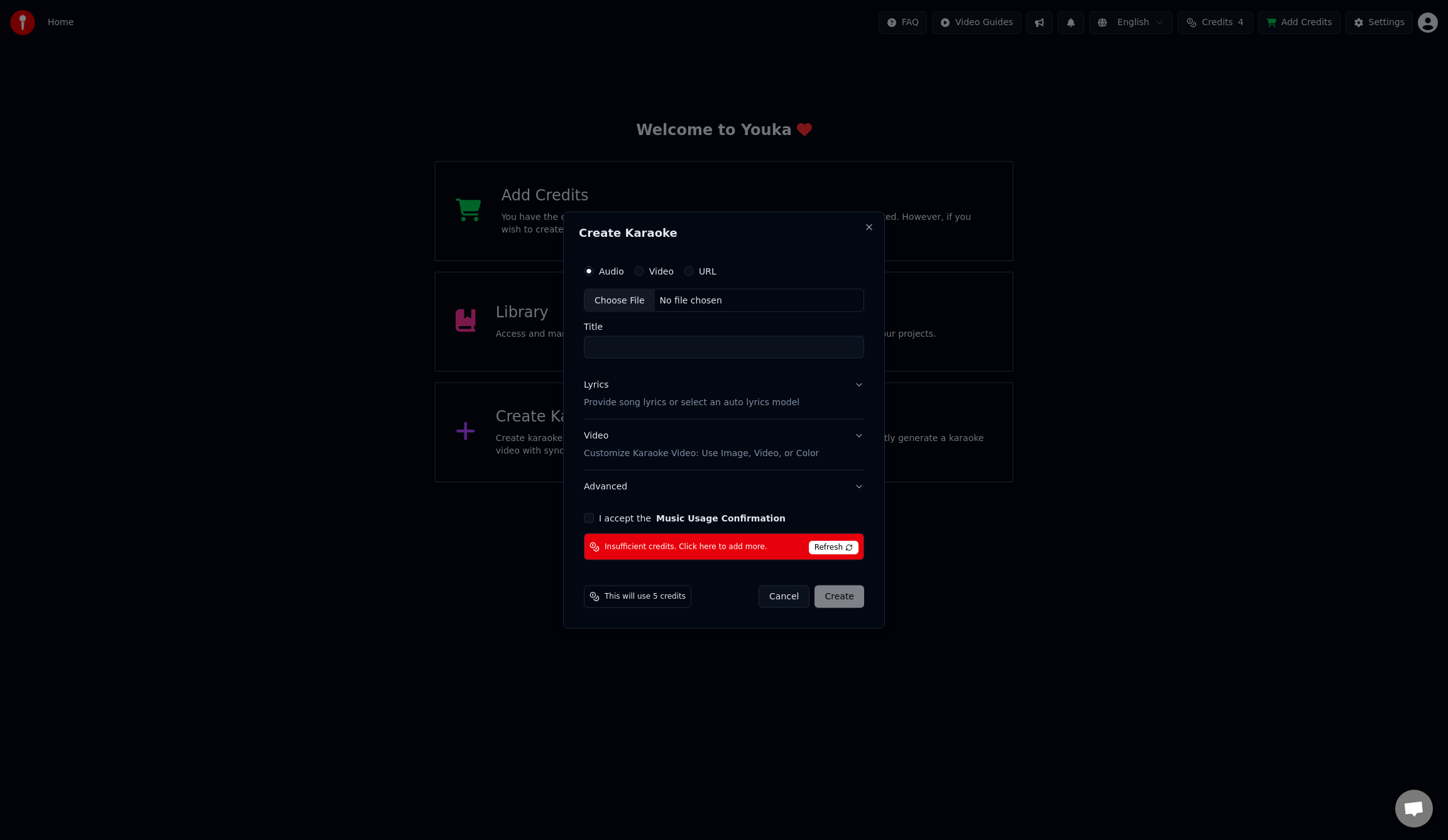
click at [598, 303] on div "Choose File" at bounding box center [619, 300] width 71 height 23
type input "**********"
click at [765, 404] on p "Provide song lyrics or select an auto lyrics model" at bounding box center [689, 402] width 215 height 12
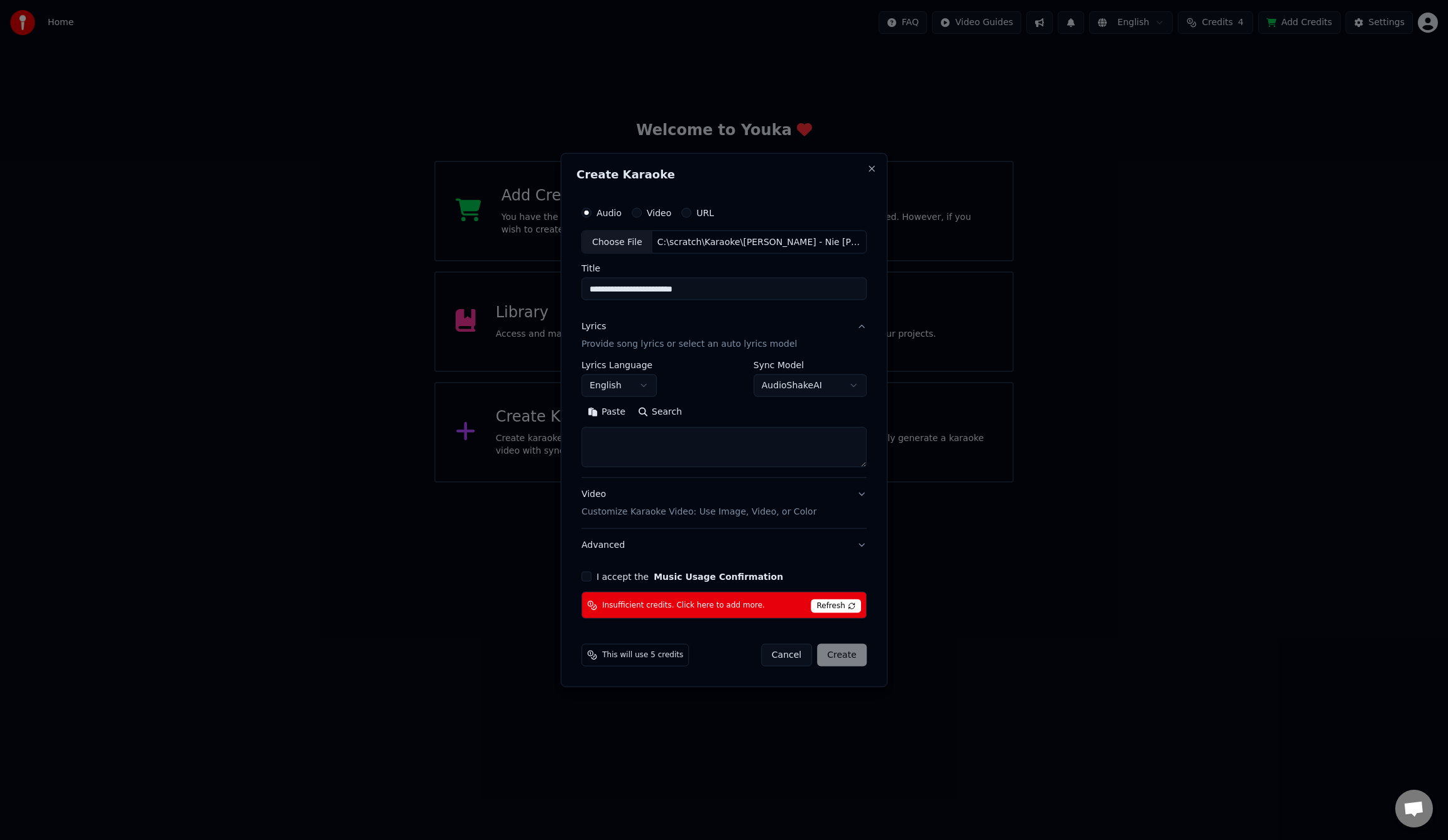
click at [613, 445] on textarea at bounding box center [724, 447] width 285 height 40
paste textarea "**********"
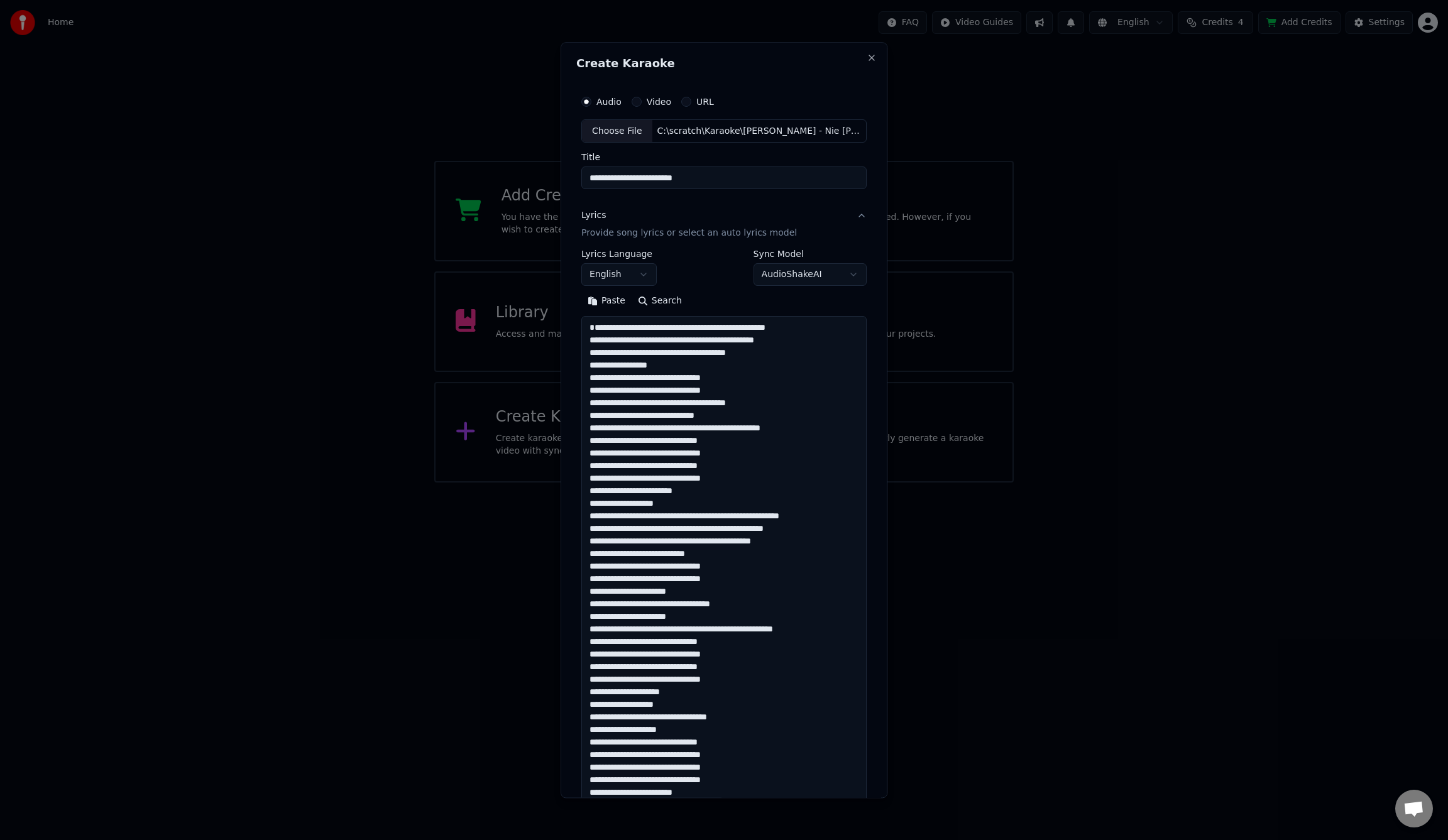
scroll to position [518, 0]
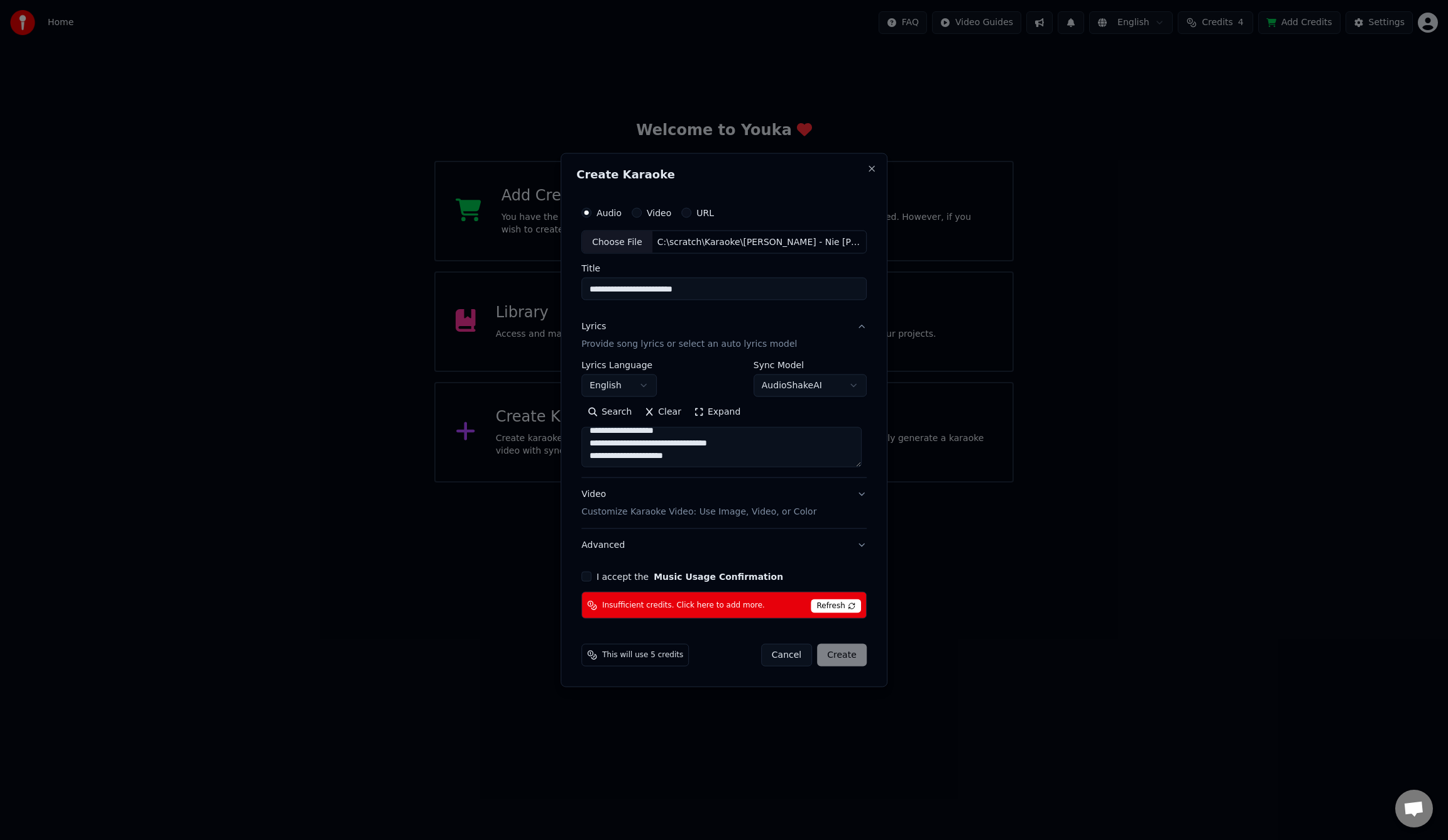
type textarea "**********"
click at [591, 577] on button "I accept the Music Usage Confirmation" at bounding box center [587, 577] width 10 height 10
click at [785, 655] on button "Cancel" at bounding box center [786, 655] width 51 height 23
select select
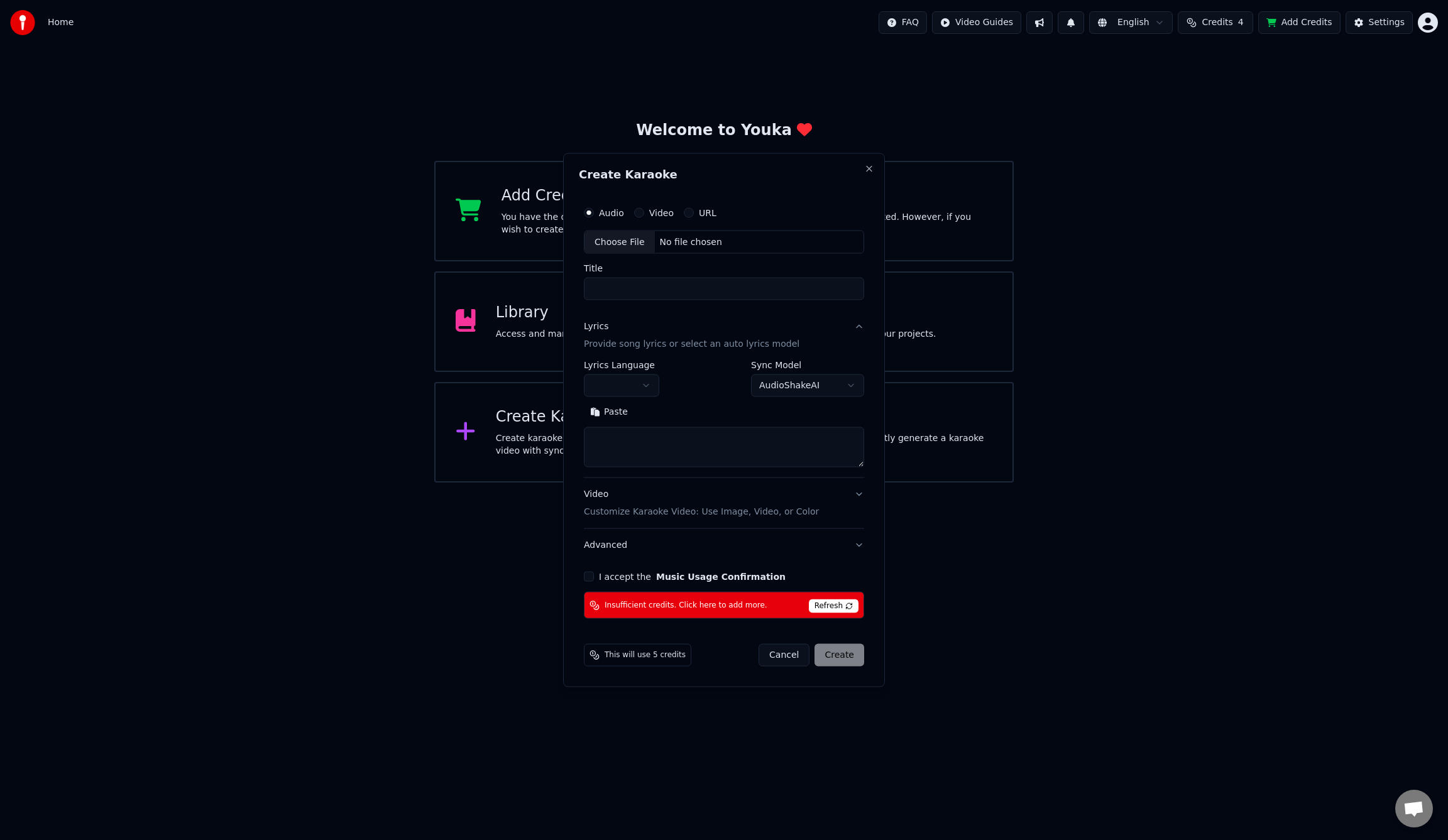
scroll to position [0, 0]
